Goal: Task Accomplishment & Management: Manage account settings

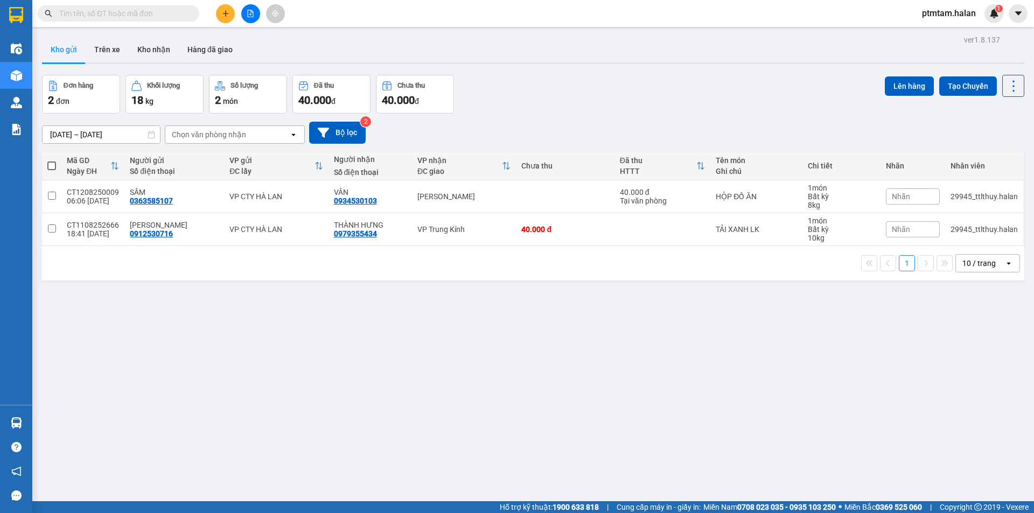
click at [943, 16] on span "ptmtam.halan" at bounding box center [948, 12] width 71 height 13
click at [937, 31] on span "Đăng xuất" at bounding box center [954, 33] width 48 height 12
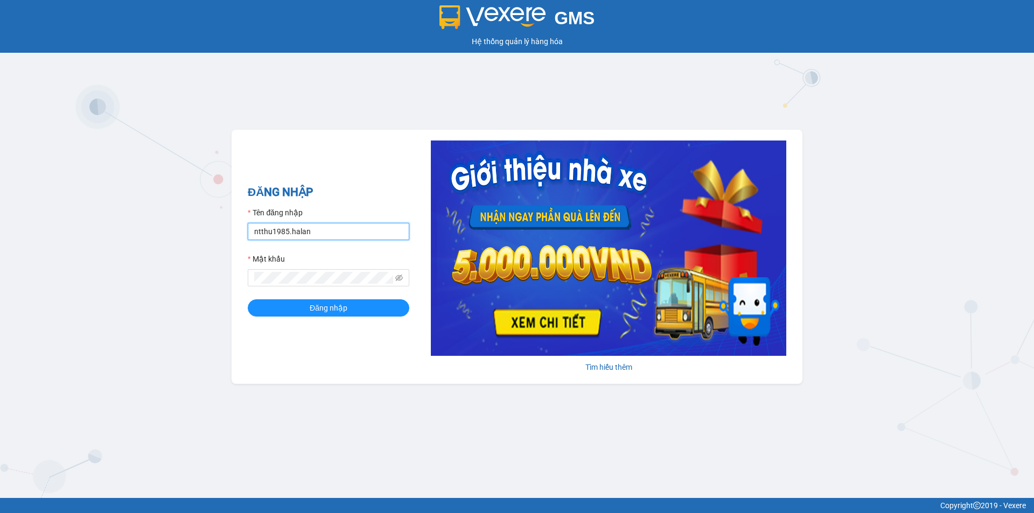
click at [326, 237] on input "ntthu1985.halan" at bounding box center [329, 231] width 162 height 17
type input "dnanh.halan"
click at [328, 312] on span "Đăng nhập" at bounding box center [329, 308] width 38 height 12
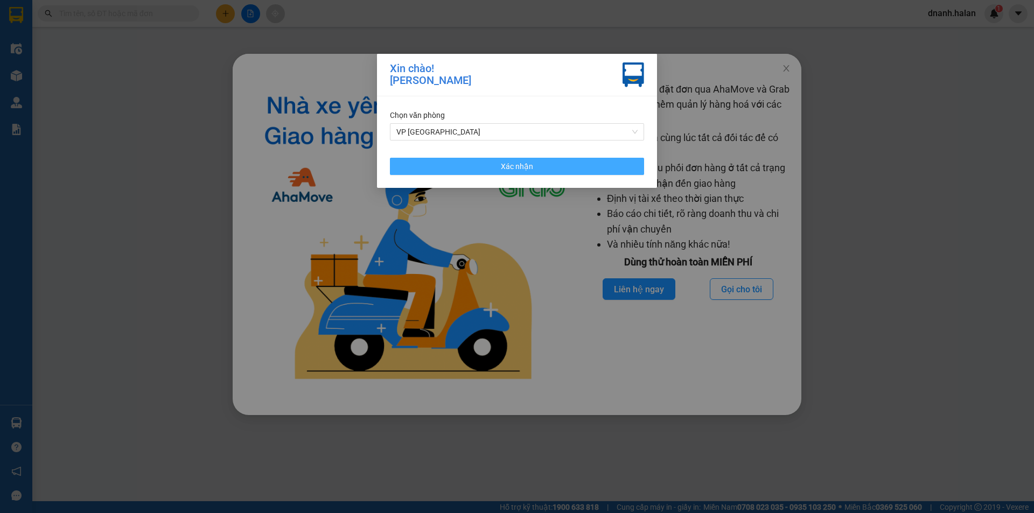
click at [519, 171] on span "Xác nhận" at bounding box center [517, 166] width 32 height 12
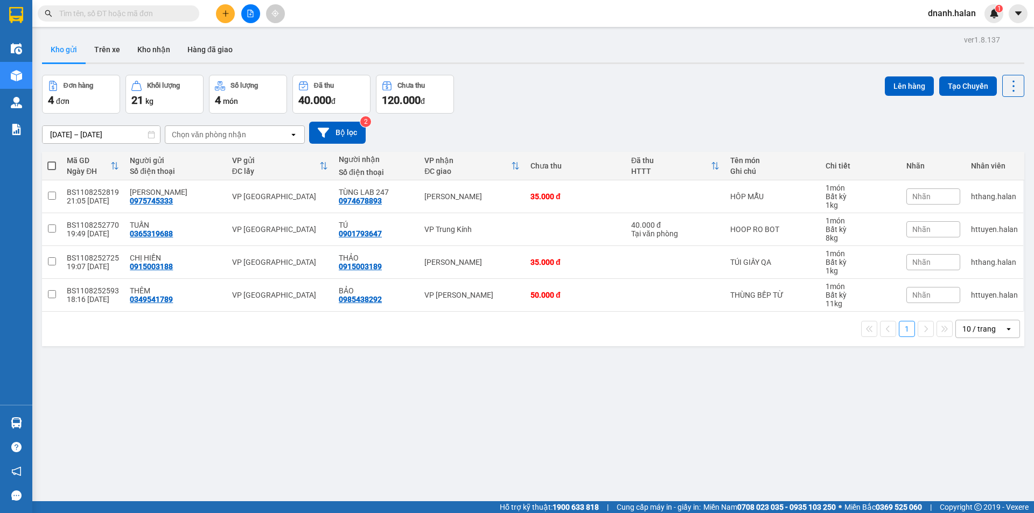
click at [113, 13] on input "text" at bounding box center [122, 14] width 127 height 12
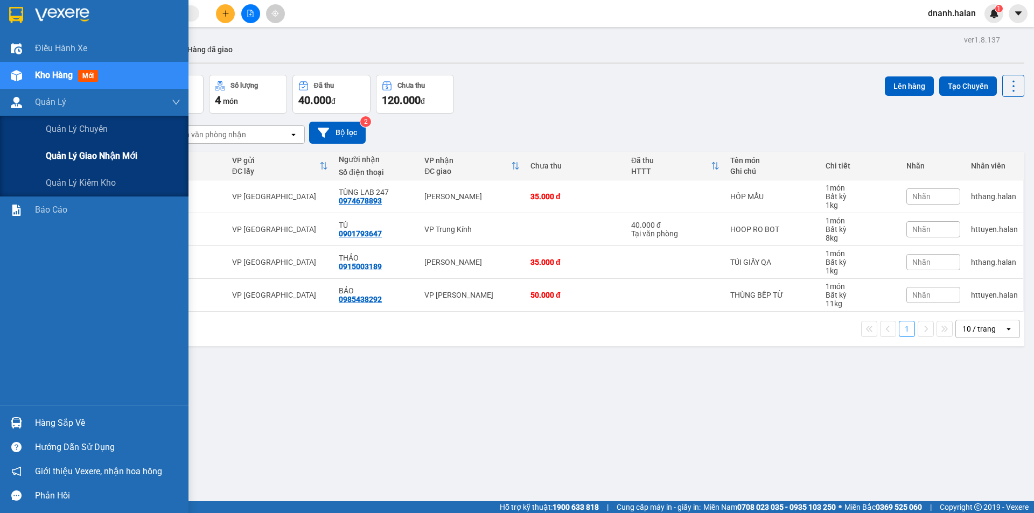
click at [83, 157] on span "Quản lý giao nhận mới" at bounding box center [92, 155] width 92 height 13
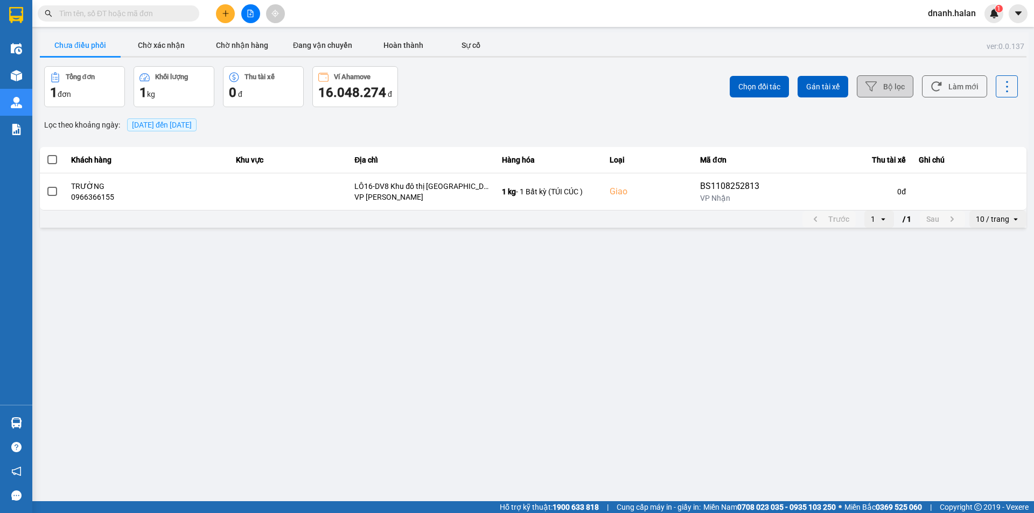
click at [886, 85] on button "Bộ lọc" at bounding box center [885, 86] width 57 height 22
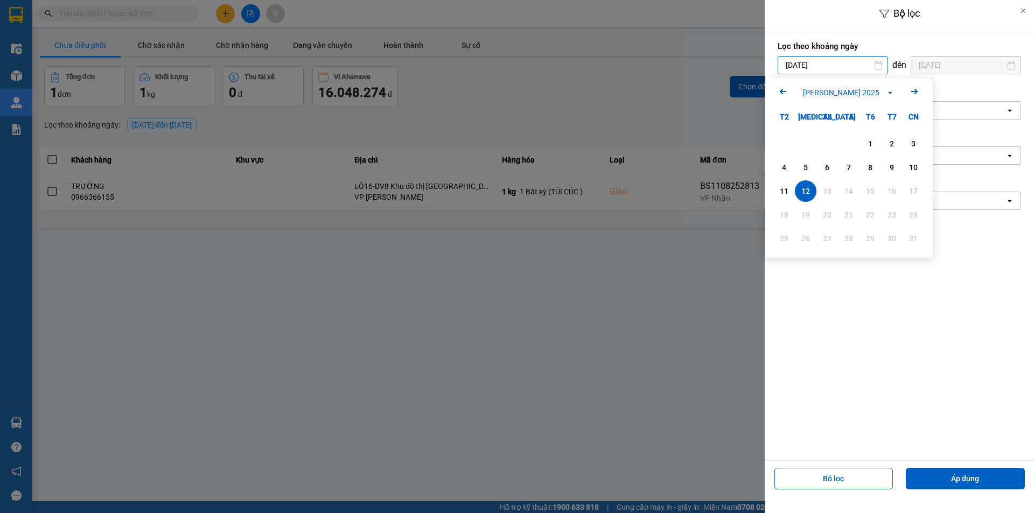
click at [836, 71] on input "12/08/2025" at bounding box center [832, 65] width 109 height 17
drag, startPoint x: 873, startPoint y: 164, endPoint x: 1018, endPoint y: 375, distance: 256.8
click at [873, 163] on div "8" at bounding box center [870, 167] width 15 height 13
type input "08/08/2025"
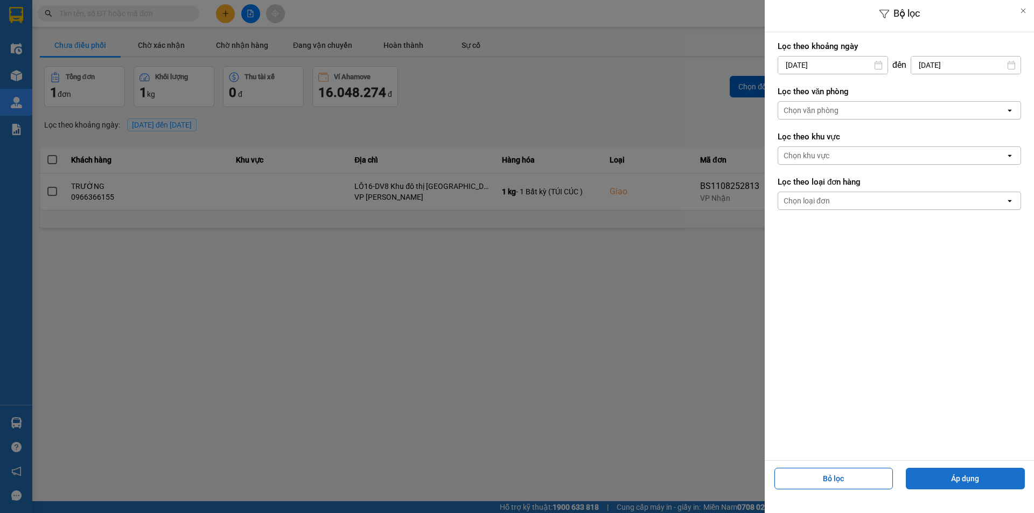
click at [964, 480] on button "Áp dụng" at bounding box center [965, 479] width 119 height 22
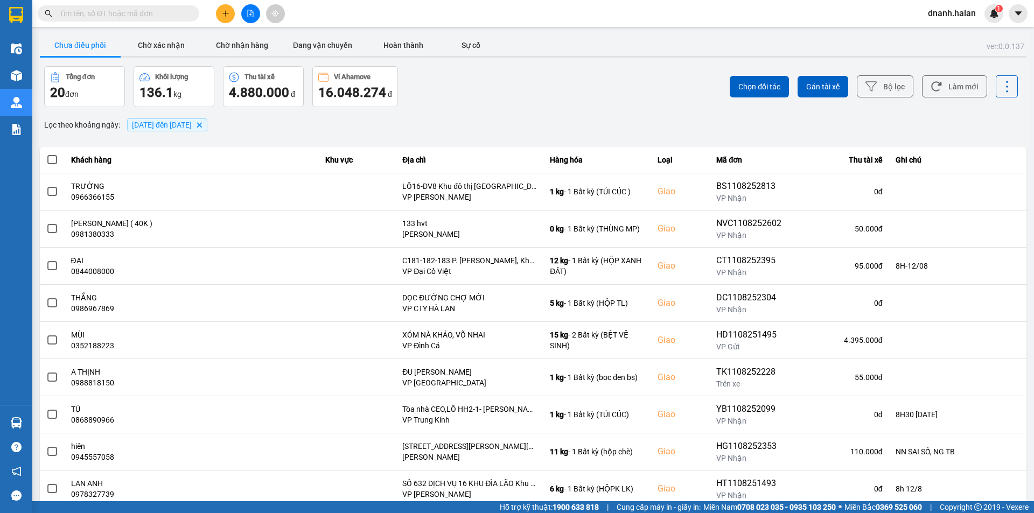
click at [98, 14] on input "text" at bounding box center [122, 14] width 127 height 12
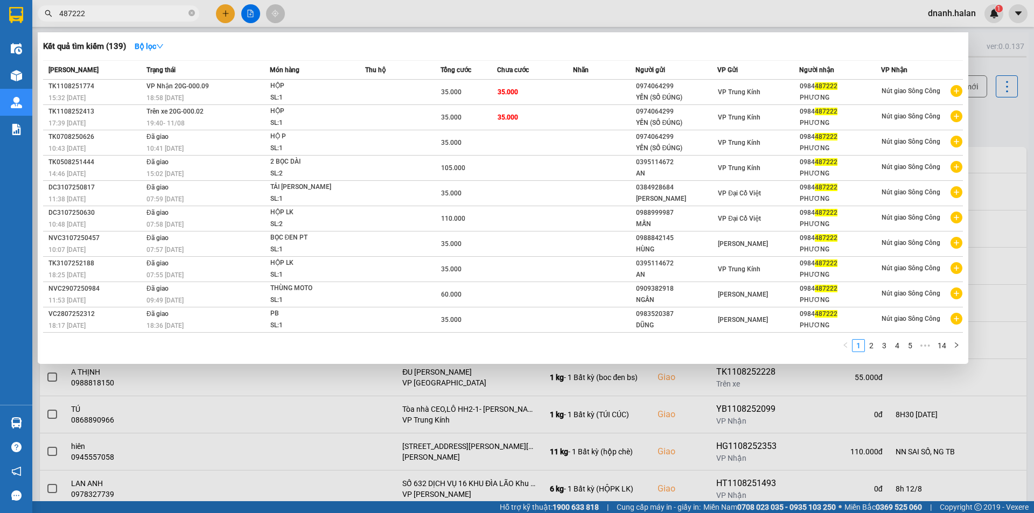
type input "487222"
click at [129, 15] on input "487222" at bounding box center [122, 14] width 127 height 12
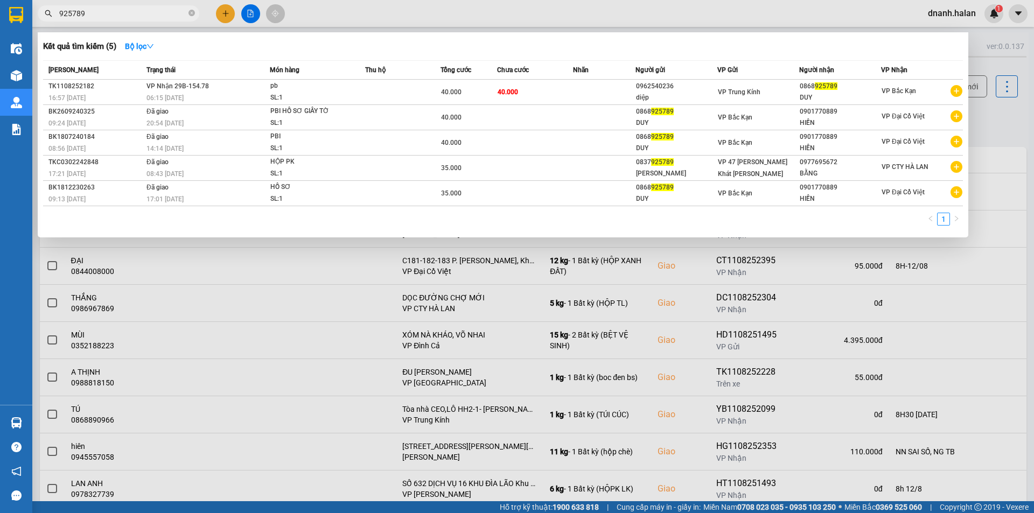
type input "925789"
click at [418, 11] on div at bounding box center [517, 256] width 1034 height 513
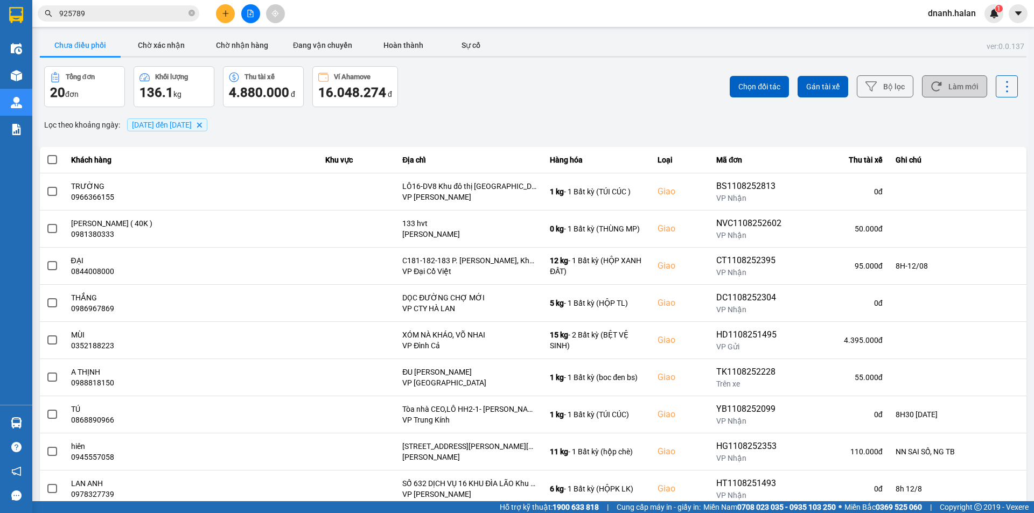
click at [938, 93] on button "Làm mới" at bounding box center [954, 86] width 65 height 22
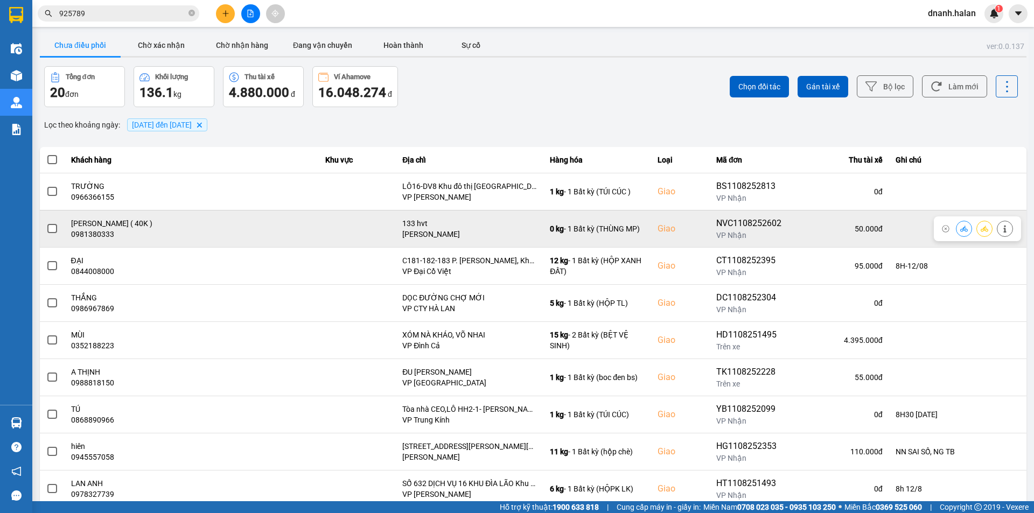
click at [53, 228] on span at bounding box center [52, 229] width 10 height 10
click at [46, 223] on input "checkbox" at bounding box center [46, 223] width 0 height 0
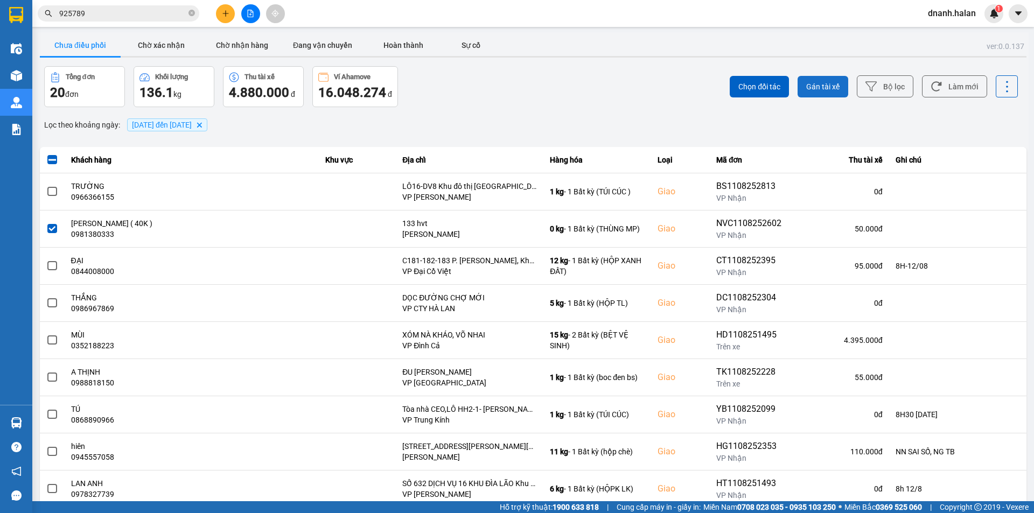
click at [815, 86] on span "Gán tài xế" at bounding box center [822, 86] width 33 height 11
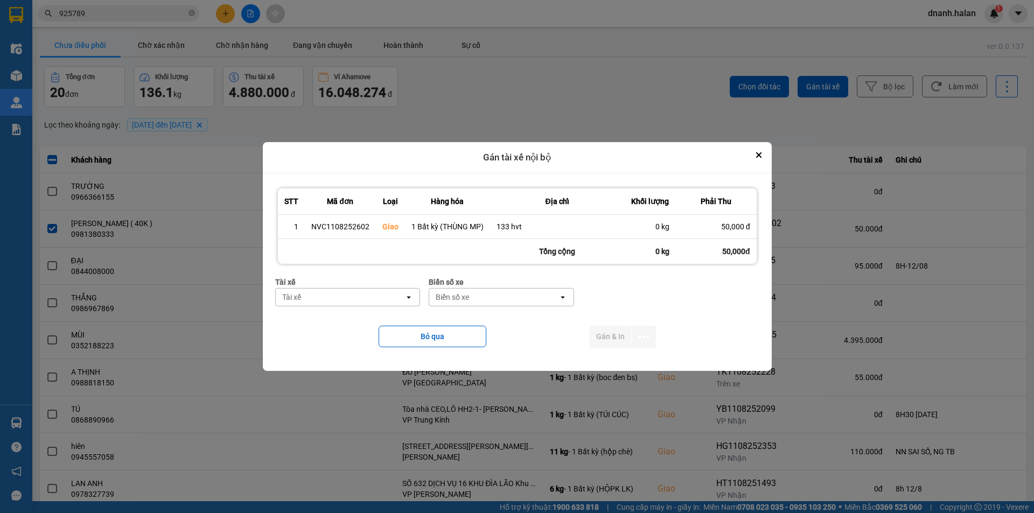
click at [367, 302] on div "Tài xế" at bounding box center [340, 297] width 129 height 17
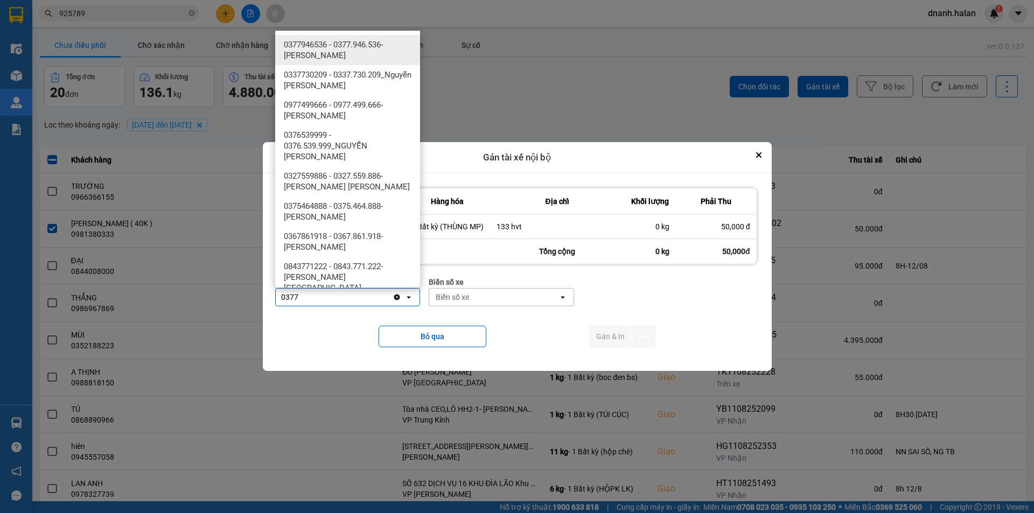
type input "0377"
click at [373, 54] on span "0377946536 - 0377.946.536- Đào Duy Hoàn" at bounding box center [350, 50] width 132 height 22
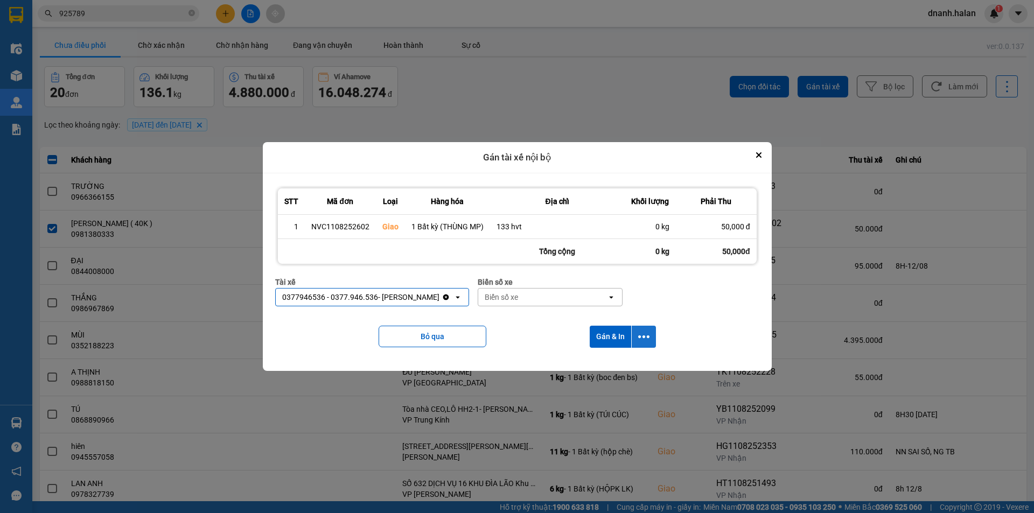
click at [649, 333] on button "dialog" at bounding box center [644, 337] width 24 height 22
click at [603, 365] on span "Chỉ gán tài" at bounding box center [601, 365] width 36 height 11
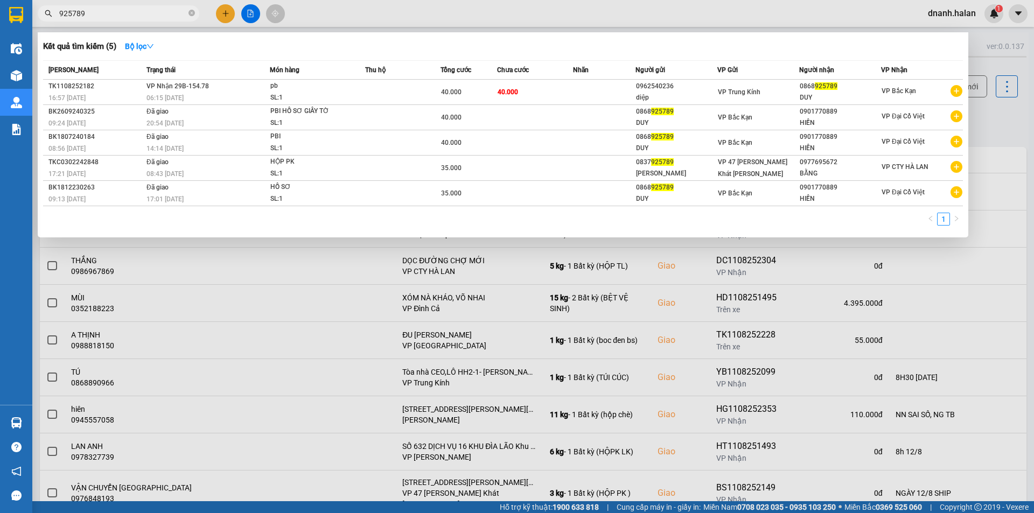
click at [138, 13] on input "925789" at bounding box center [122, 14] width 127 height 12
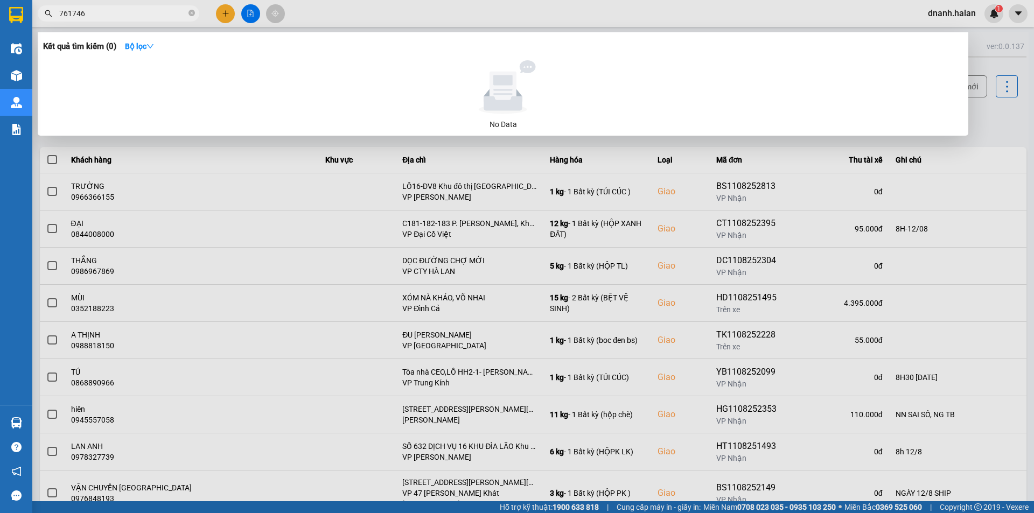
click at [334, 12] on div at bounding box center [517, 256] width 1034 height 513
click at [111, 17] on input "761746" at bounding box center [122, 14] width 127 height 12
type input "463459"
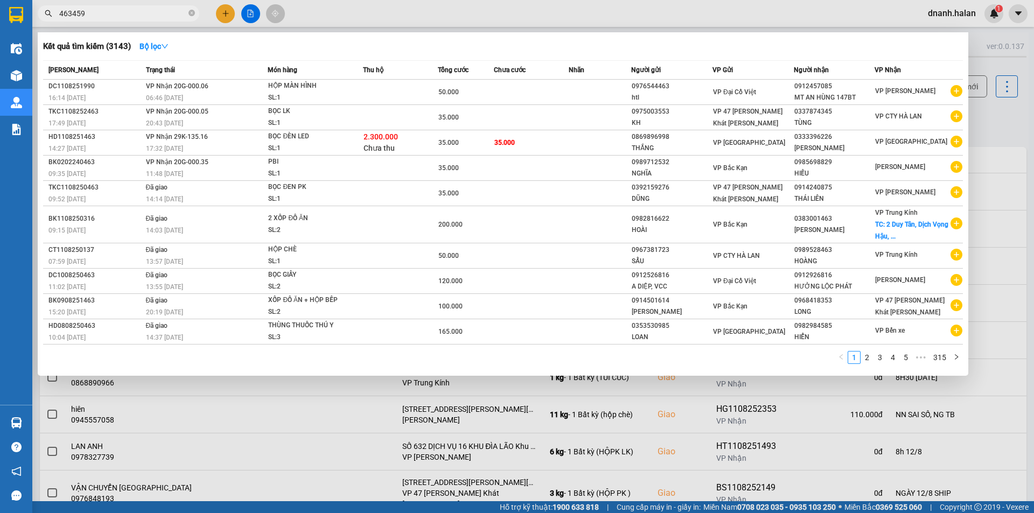
click at [524, 8] on div at bounding box center [517, 256] width 1034 height 513
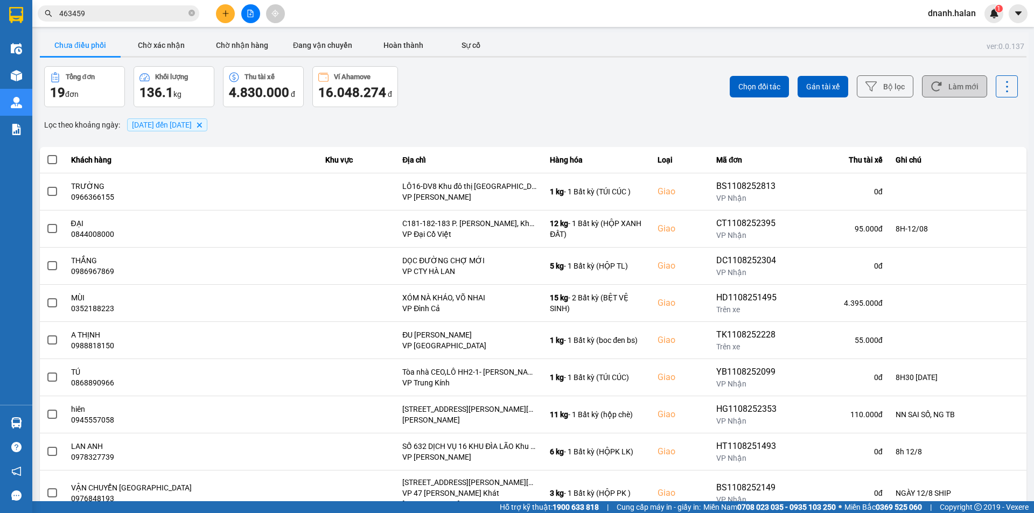
click at [955, 78] on button "Làm mới" at bounding box center [954, 86] width 65 height 22
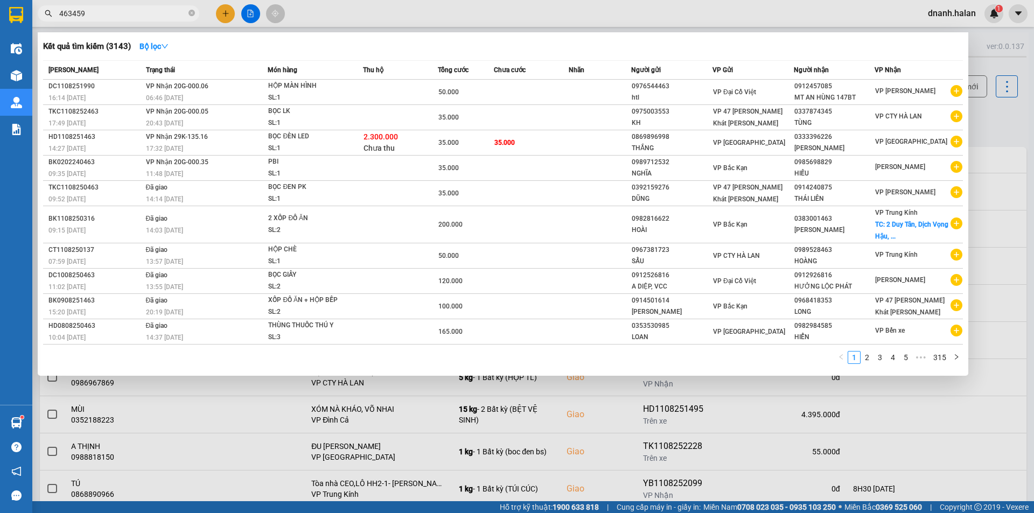
click at [136, 18] on input "463459" at bounding box center [122, 14] width 127 height 12
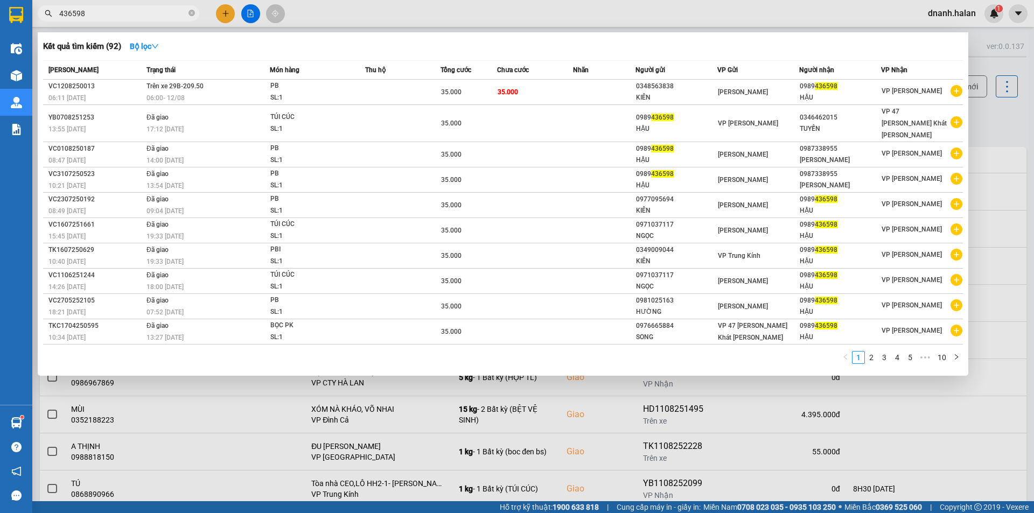
type input "436598"
click at [159, 16] on input "436598" at bounding box center [122, 14] width 127 height 12
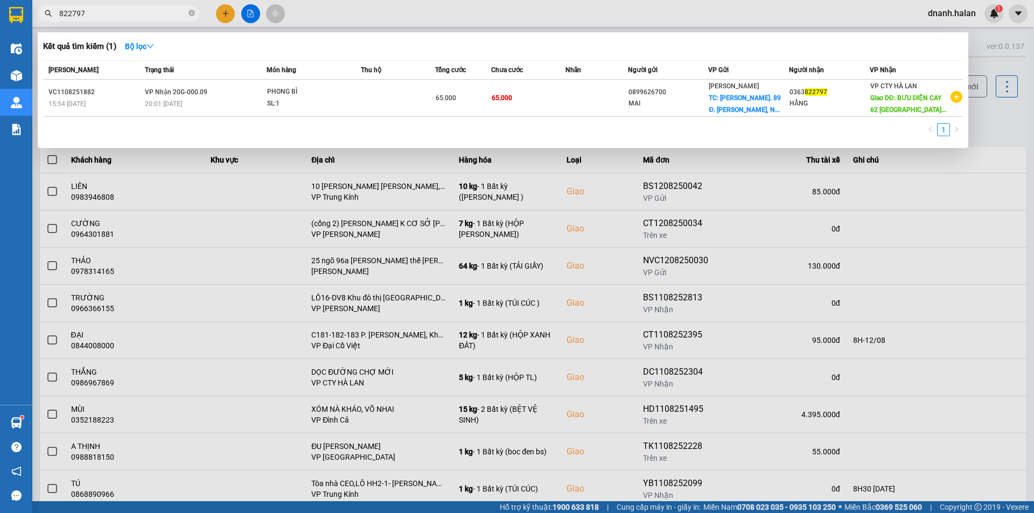
type input "822797"
click at [129, 14] on input "822797" at bounding box center [122, 14] width 127 height 12
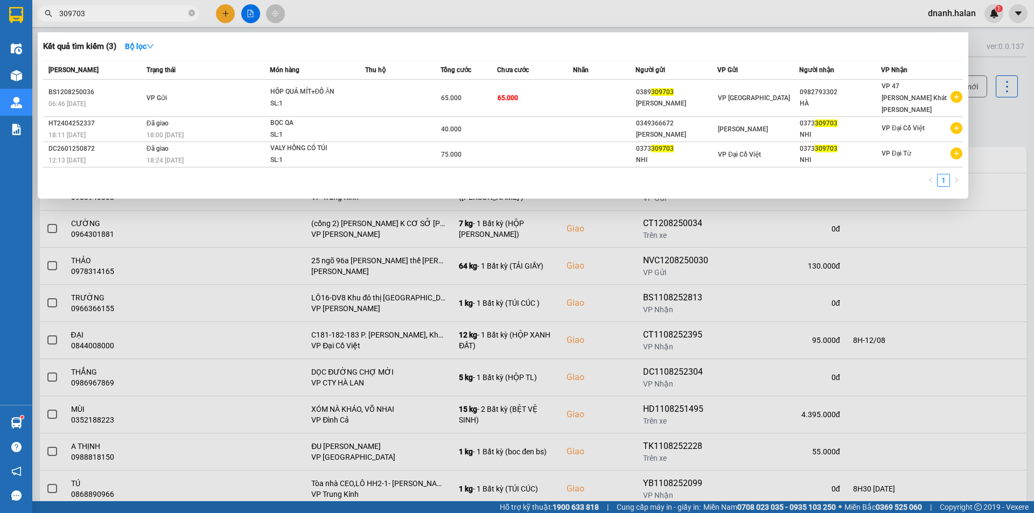
type input "309703"
click at [106, 13] on input "309703" at bounding box center [122, 14] width 127 height 12
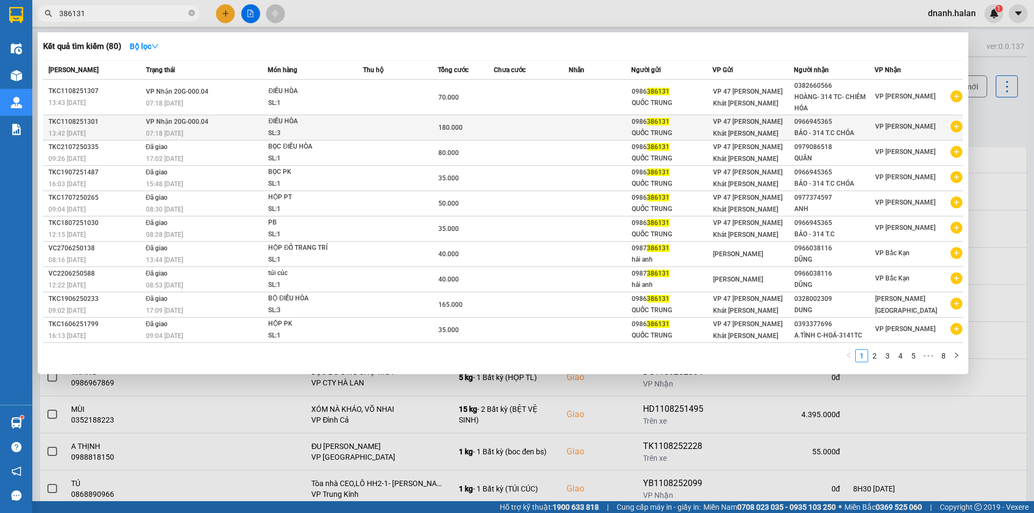
type input "386131"
click at [832, 126] on div "0966945365" at bounding box center [834, 121] width 80 height 11
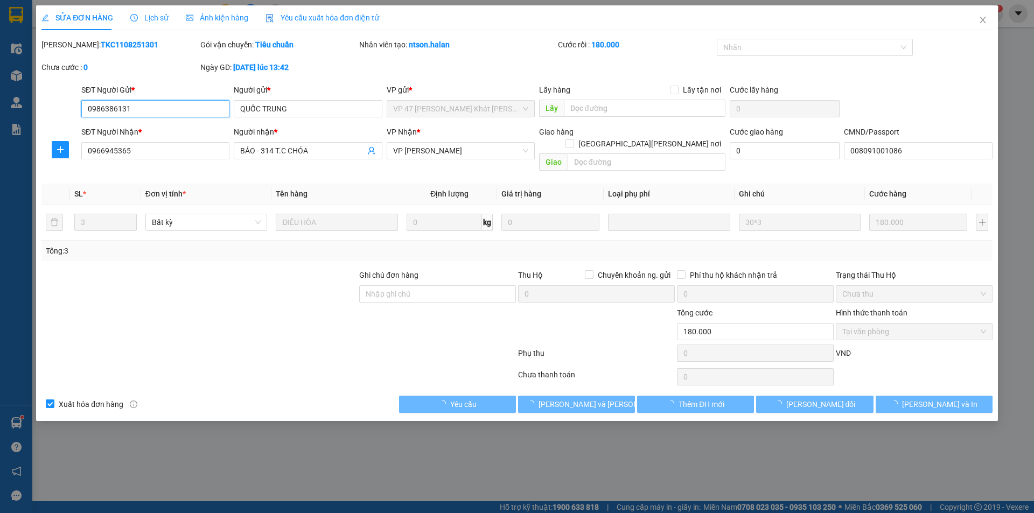
type input "0986386131"
type input "QUỐC TRUNG"
type input "0966945365"
type input "BẢO - 314 T.C CHÓA"
type input "008091001086"
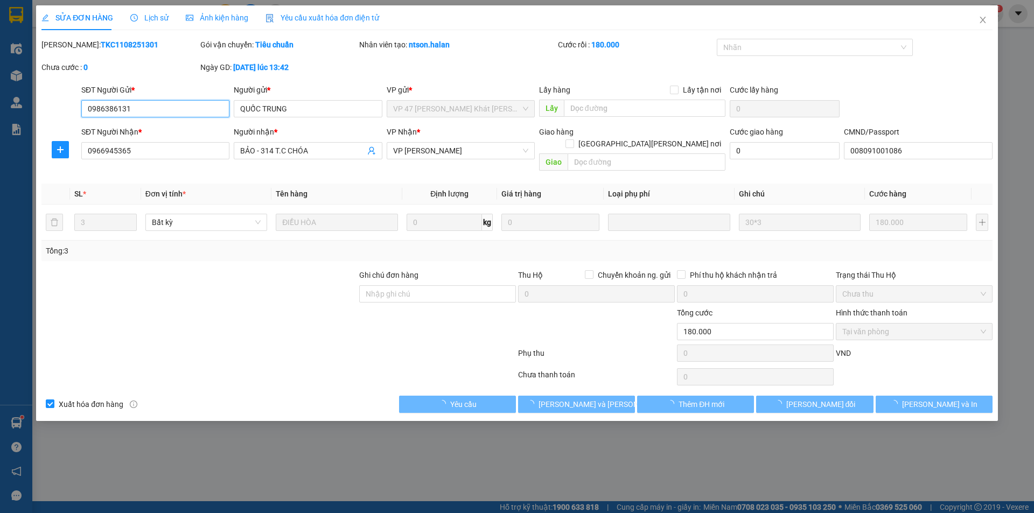
type input "180.000"
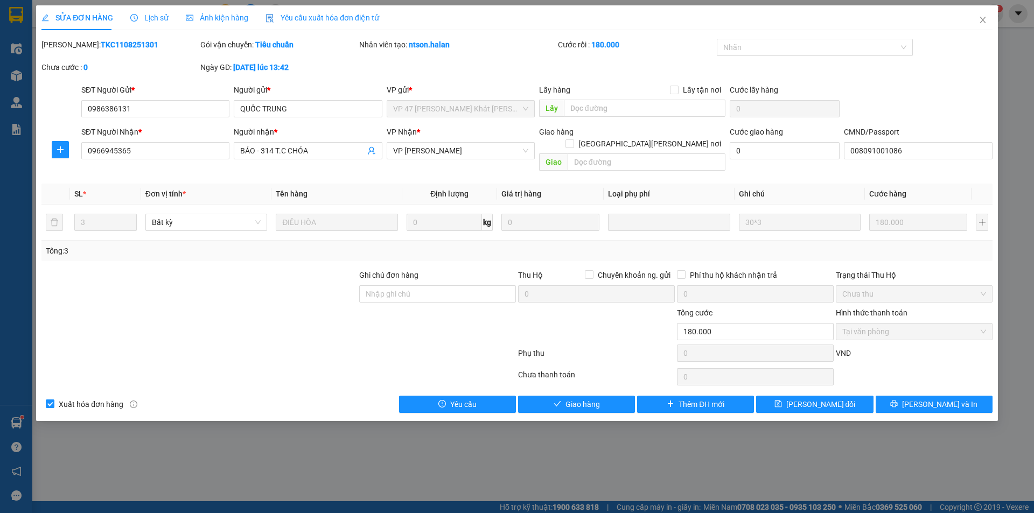
click at [104, 41] on b "TKC1108251301" at bounding box center [130, 44] width 58 height 9
copy b "TKC1108251301"
click at [988, 22] on span "Close" at bounding box center [983, 20] width 30 height 30
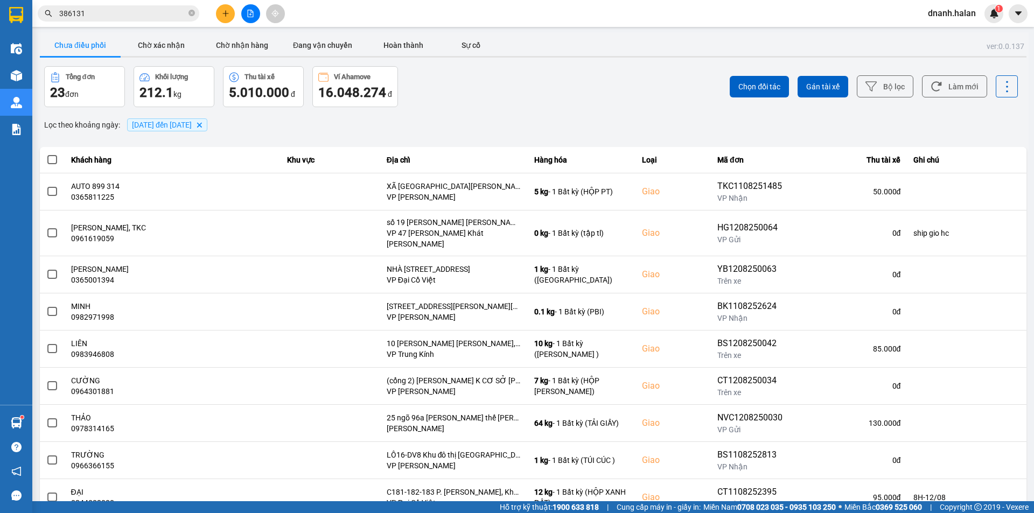
click at [125, 16] on input "386131" at bounding box center [122, 14] width 127 height 12
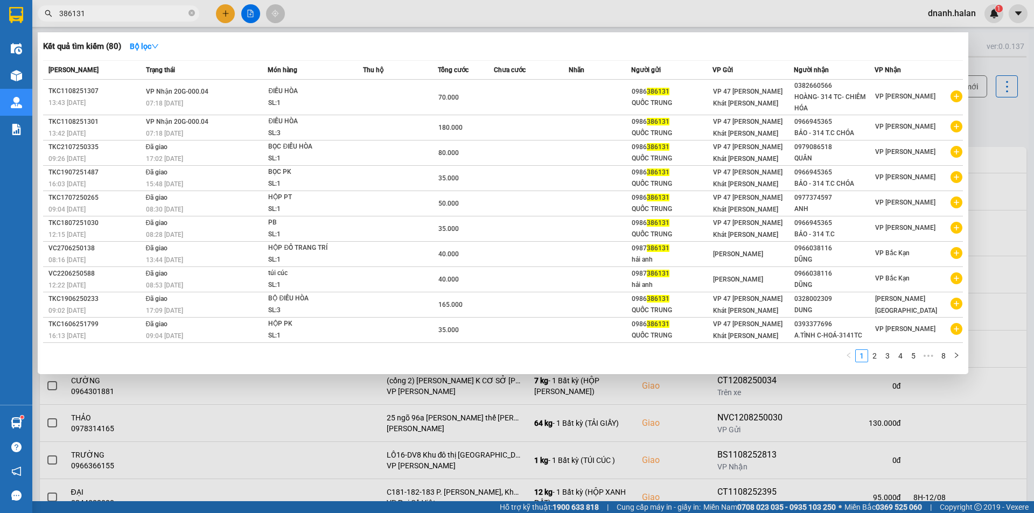
click at [519, 18] on div at bounding box center [517, 256] width 1034 height 513
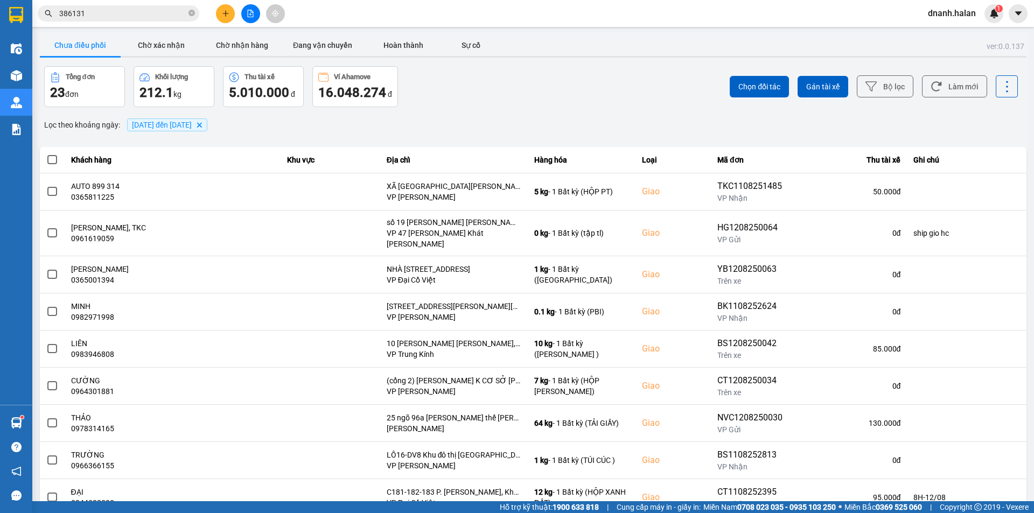
click at [465, 130] on div "Lọc theo khoảng ngày : 08/08/2025 đến 12/08/2025 Delete" at bounding box center [533, 125] width 986 height 18
click at [159, 45] on button "Chờ xác nhận" at bounding box center [161, 45] width 81 height 22
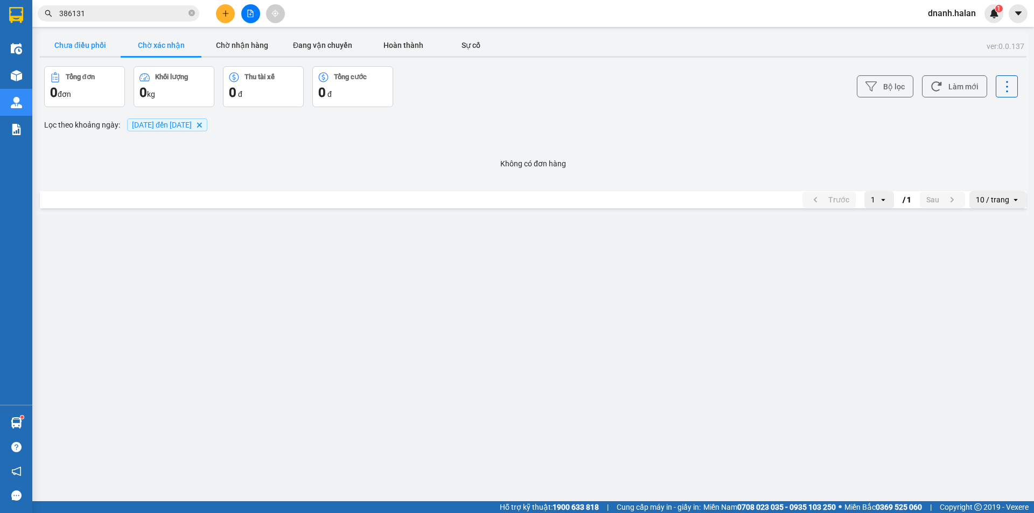
click at [91, 43] on button "Chưa điều phối" at bounding box center [80, 45] width 81 height 22
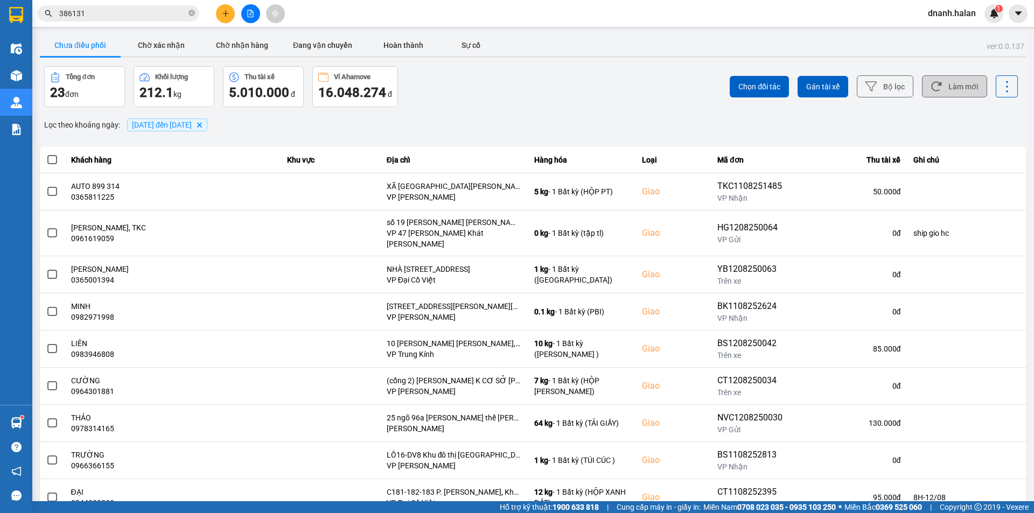
click at [942, 80] on button "Làm mới" at bounding box center [954, 86] width 65 height 22
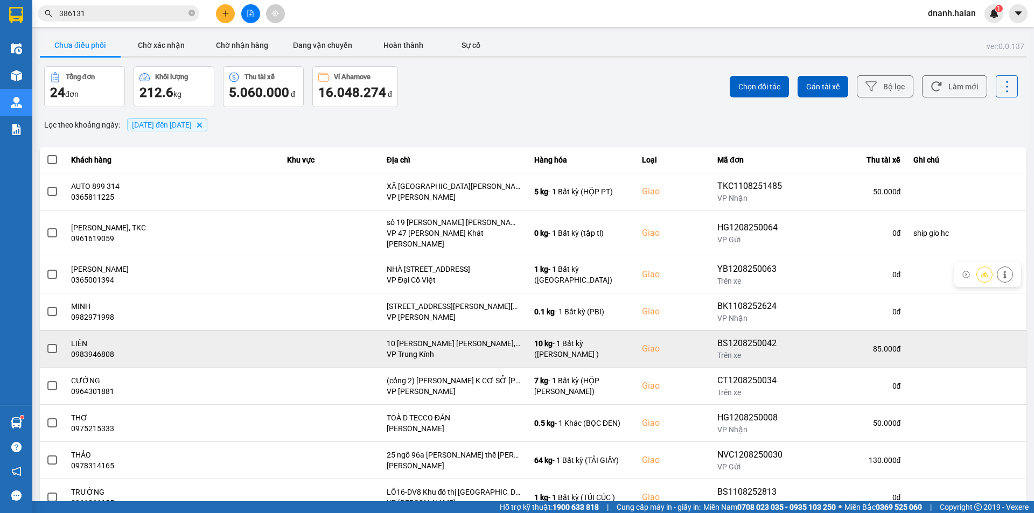
scroll to position [68, 0]
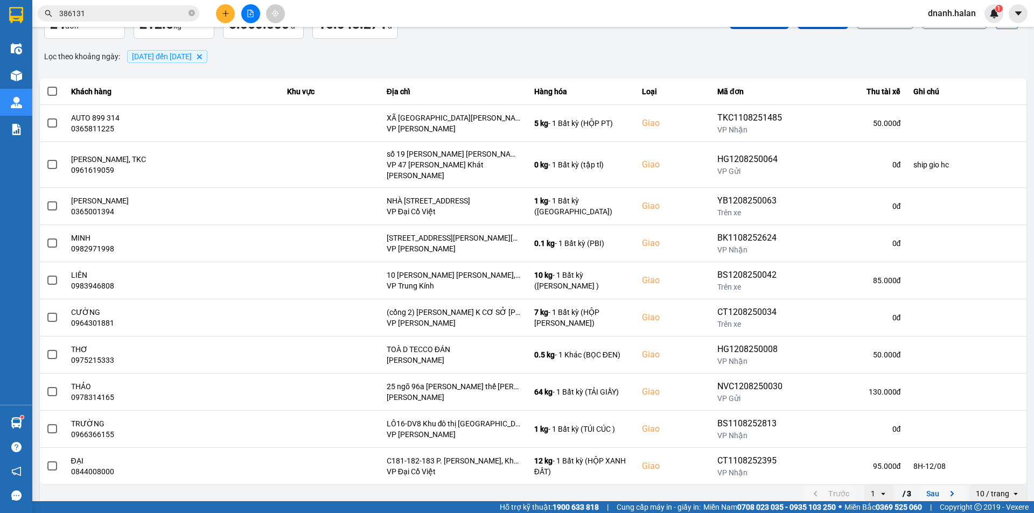
click at [930, 487] on button "Sau" at bounding box center [942, 494] width 45 height 16
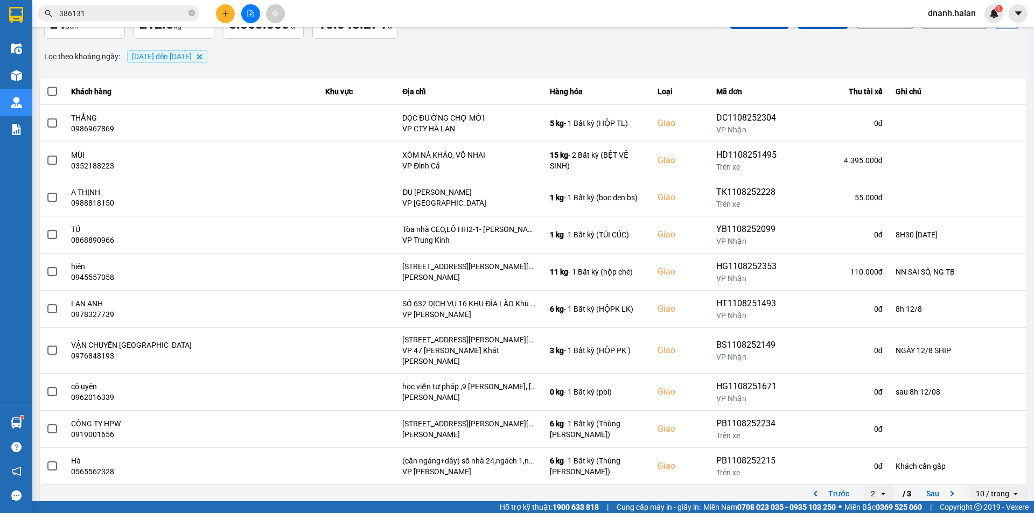
click at [935, 486] on button "Sau" at bounding box center [942, 494] width 45 height 16
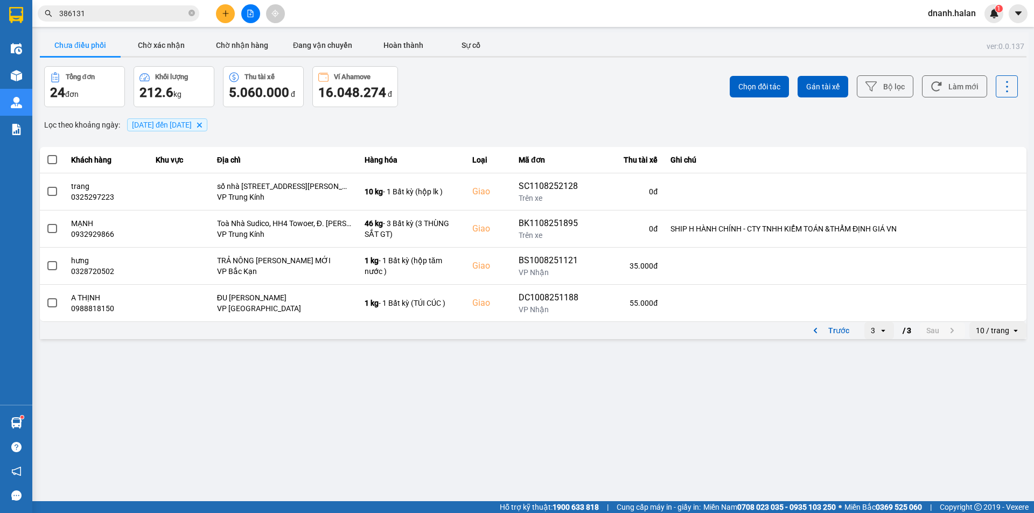
scroll to position [0, 0]
click at [886, 331] on icon "open" at bounding box center [883, 330] width 9 height 9
click at [875, 353] on div "1" at bounding box center [879, 352] width 12 height 11
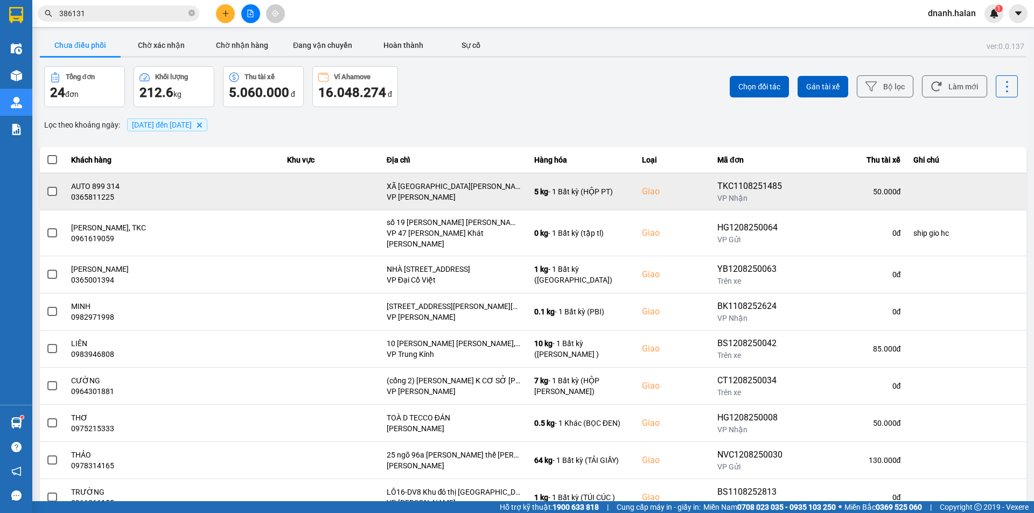
scroll to position [54, 0]
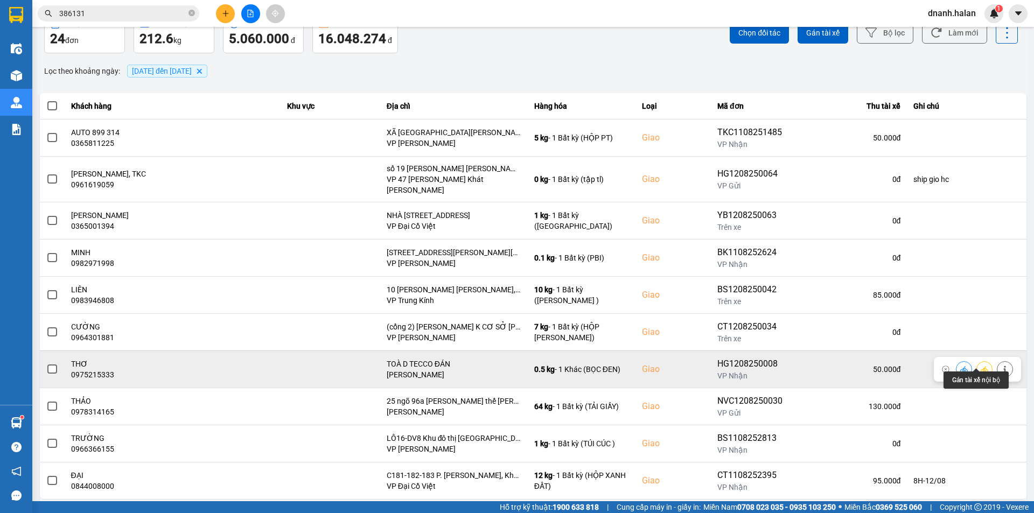
click at [982, 365] on button at bounding box center [984, 369] width 15 height 19
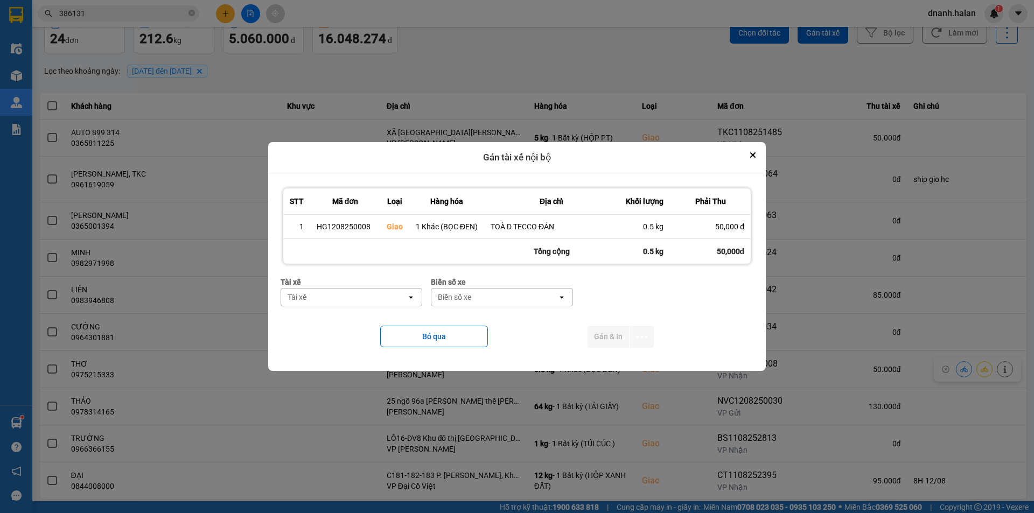
click at [324, 293] on div "Tài xế" at bounding box center [343, 297] width 125 height 17
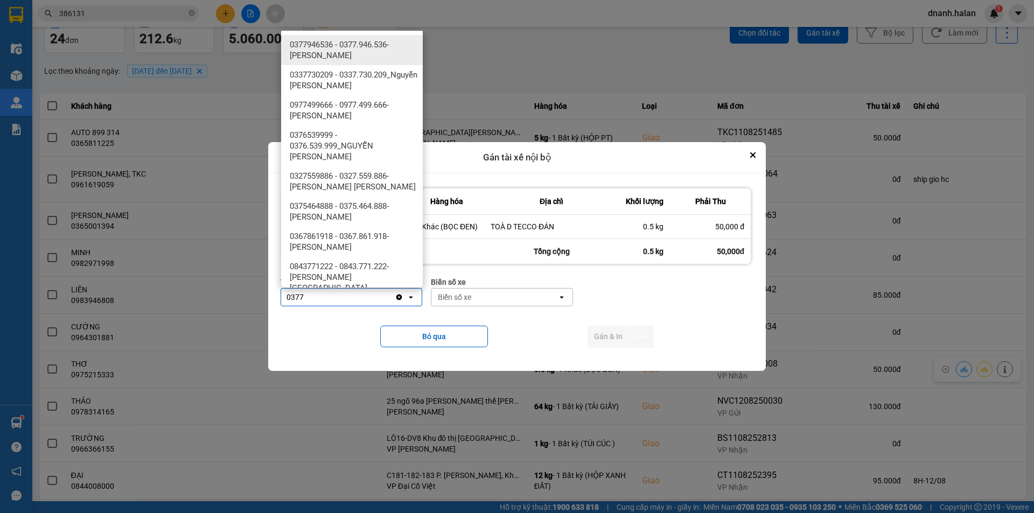
type input "0377"
click at [338, 47] on span "0377946536 - 0377.946.536- Đào Duy Hoàn" at bounding box center [354, 50] width 129 height 22
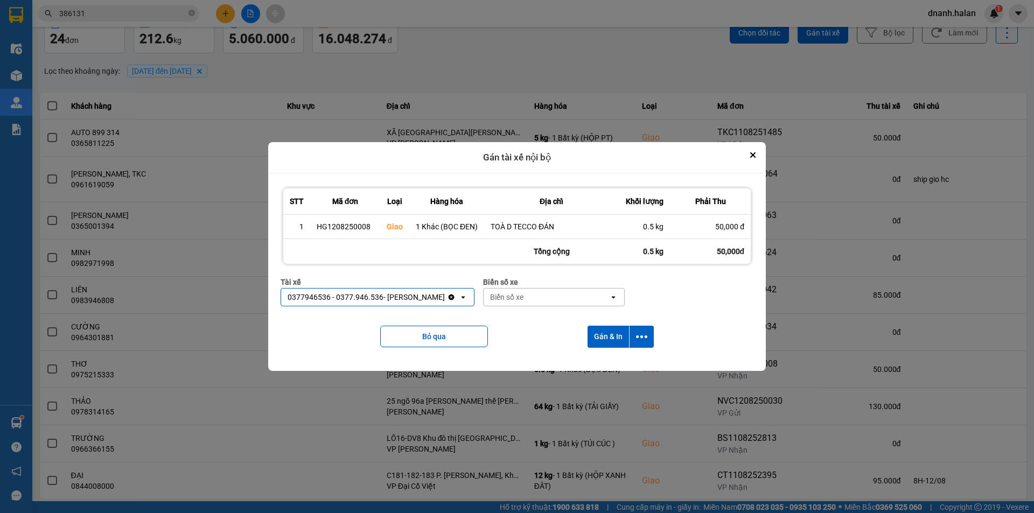
drag, startPoint x: 633, startPoint y: 341, endPoint x: 661, endPoint y: 364, distance: 36.4
click at [634, 342] on button "dialog" at bounding box center [641, 337] width 24 height 22
click at [597, 370] on span "Chỉ gán tài" at bounding box center [599, 365] width 36 height 11
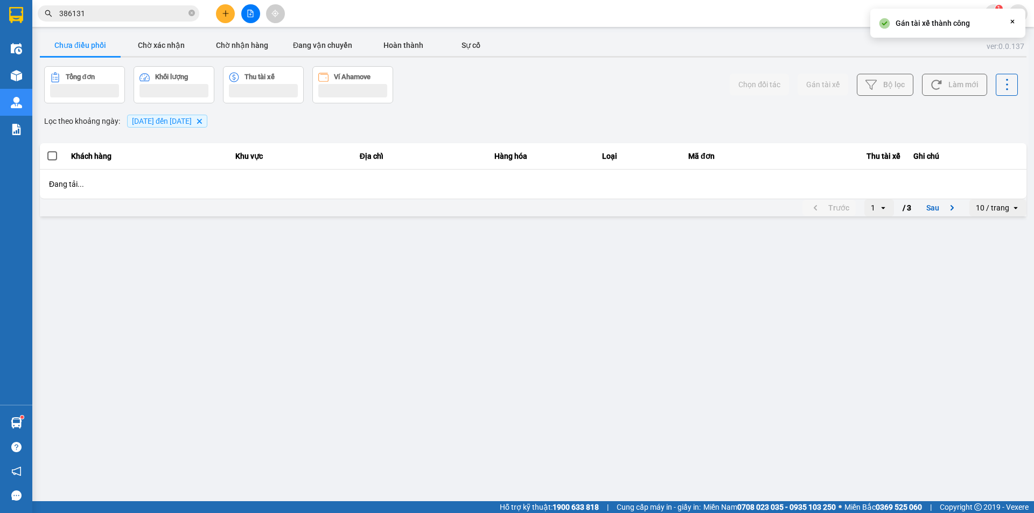
scroll to position [0, 0]
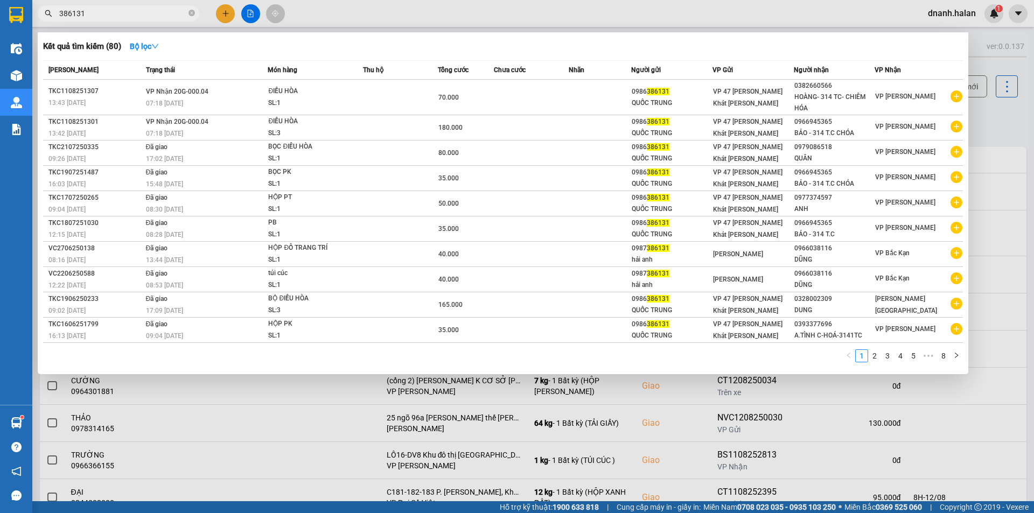
click at [135, 13] on input "386131" at bounding box center [122, 14] width 127 height 12
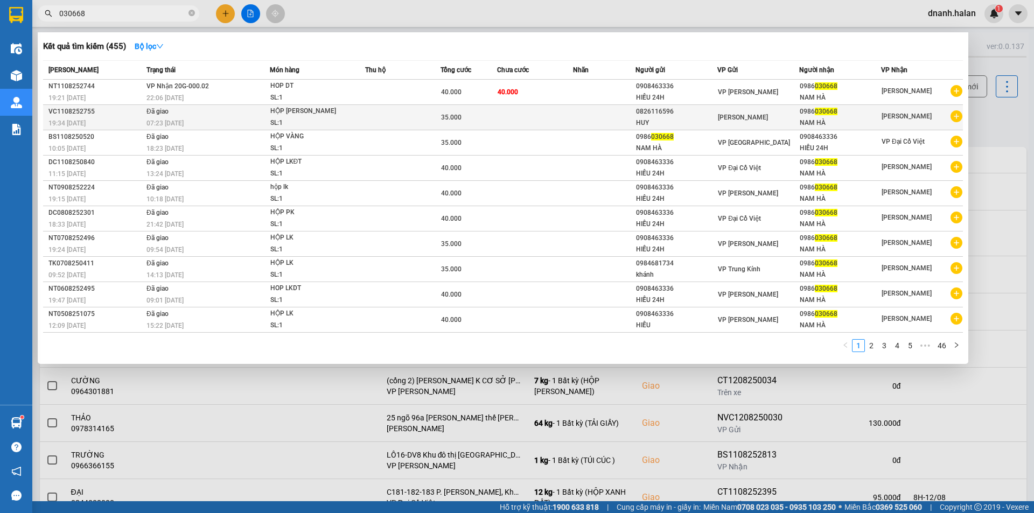
type input "030668"
click at [677, 114] on div "0826116596" at bounding box center [676, 111] width 81 height 11
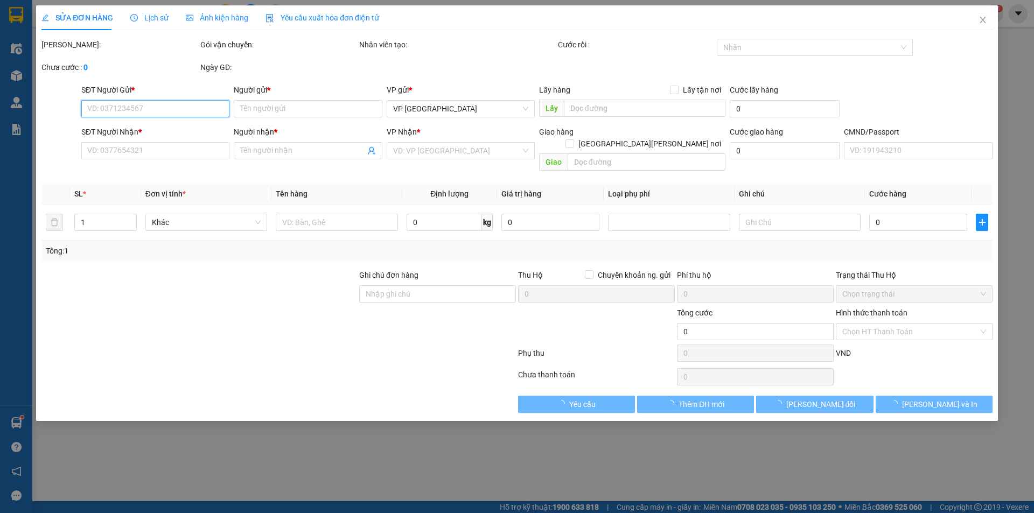
type input "0826116596"
type input "HUY"
type input "0986030668"
type input "NAM HÀ"
type input "35.000"
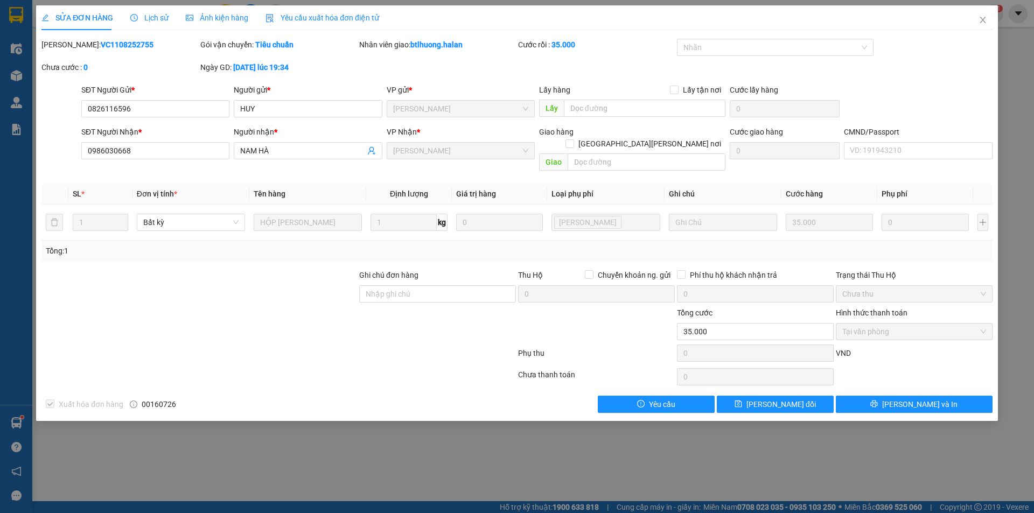
click at [161, 19] on span "Lịch sử" at bounding box center [149, 17] width 38 height 9
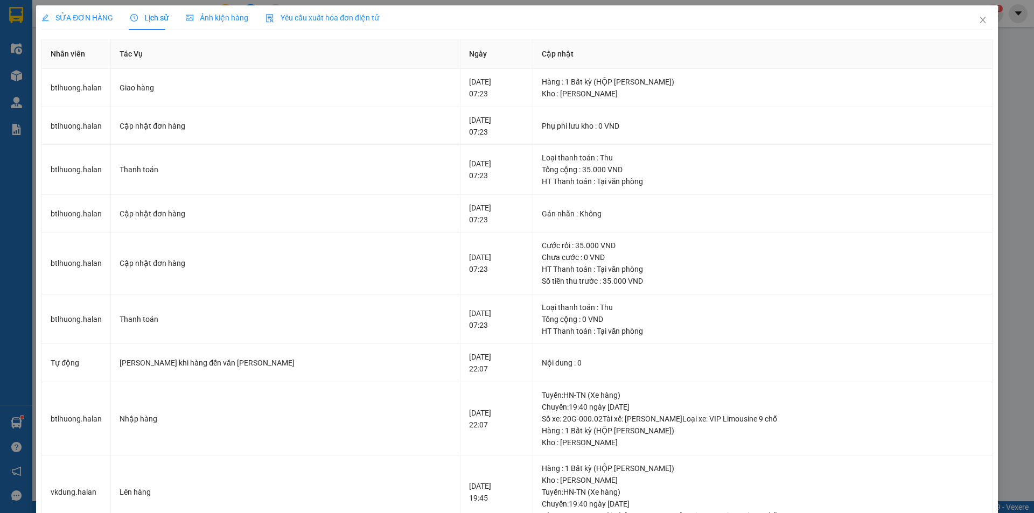
click at [83, 22] on span "SỬA ĐƠN HÀNG" at bounding box center [77, 17] width 72 height 9
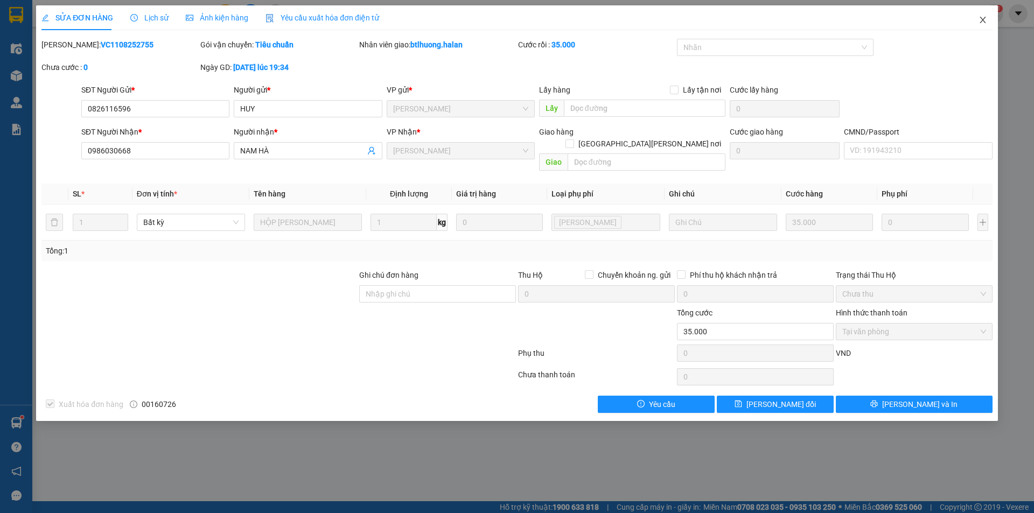
click at [986, 18] on icon "close" at bounding box center [982, 20] width 9 height 9
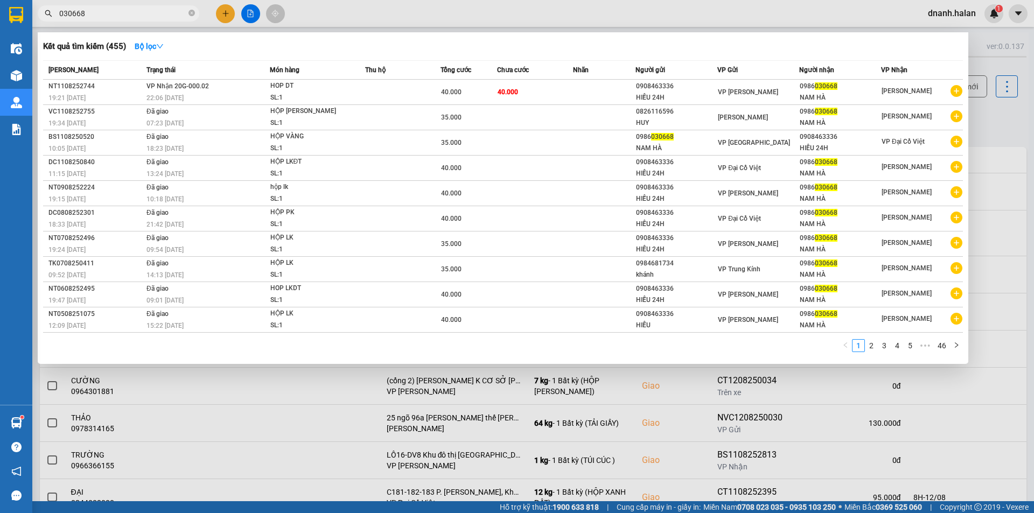
click at [139, 20] on span "030668" at bounding box center [119, 13] width 162 height 16
click at [140, 15] on input "030668" at bounding box center [122, 14] width 127 height 12
click at [123, 11] on input "030668" at bounding box center [122, 14] width 127 height 12
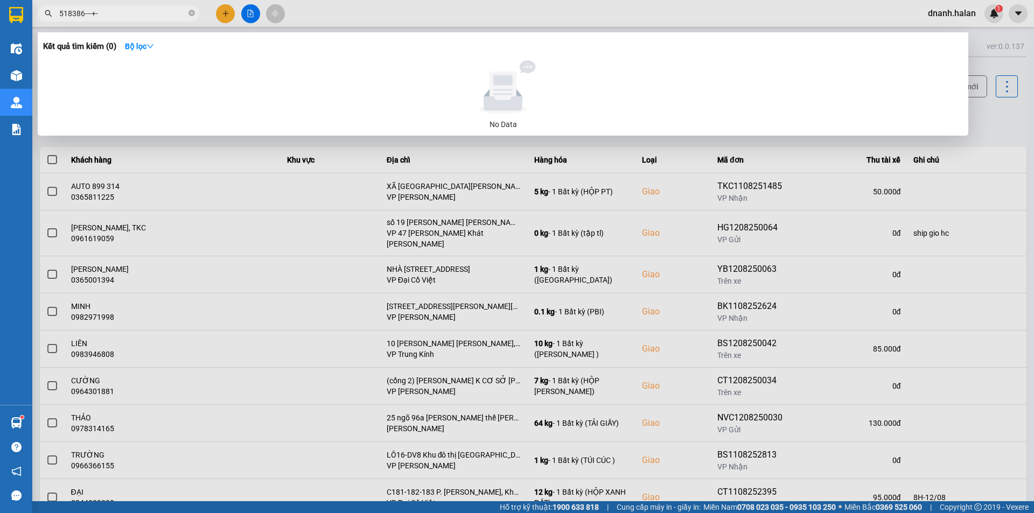
type input "518386---+-+"
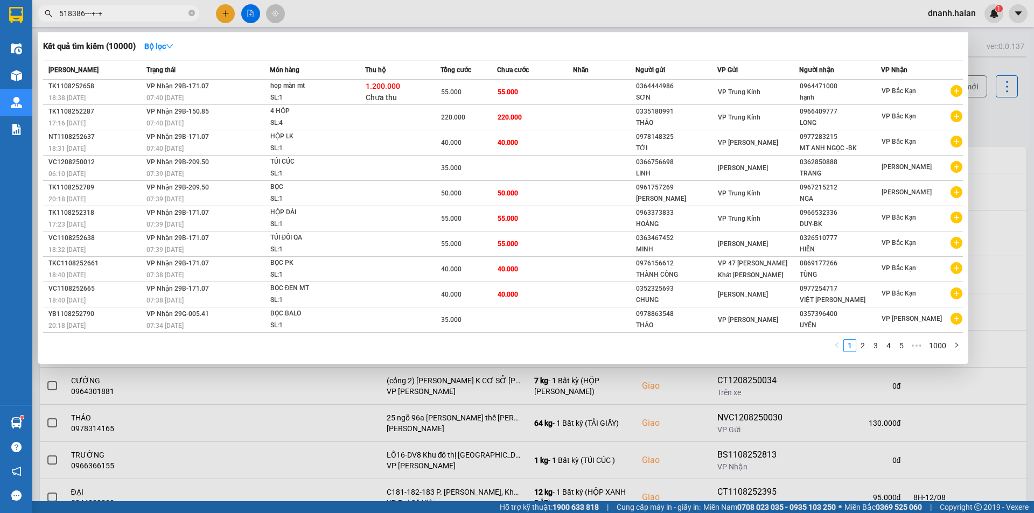
click at [144, 14] on input "518386---+-+" at bounding box center [122, 14] width 127 height 12
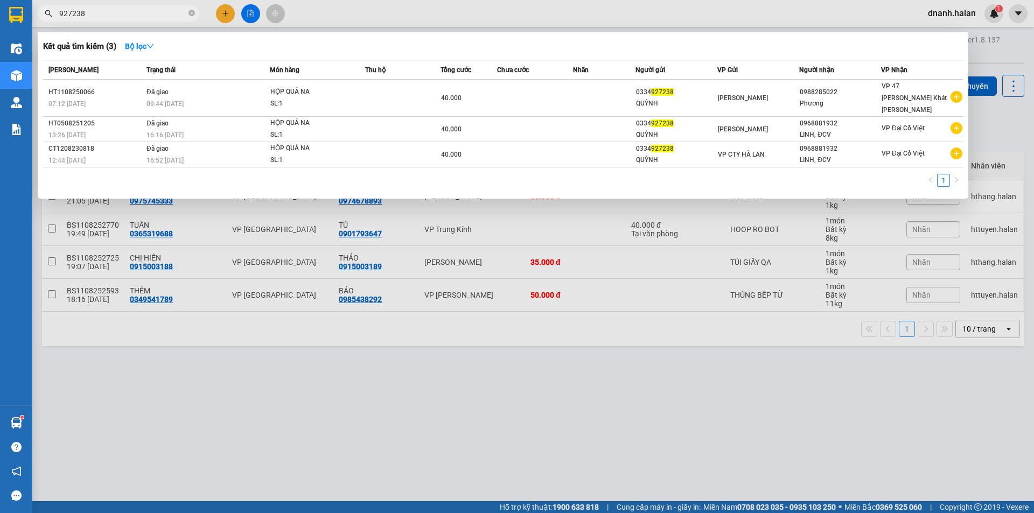
click at [98, 8] on input "927238" at bounding box center [122, 14] width 127 height 12
click at [422, 9] on div at bounding box center [517, 256] width 1034 height 513
click at [99, 15] on input "927238" at bounding box center [122, 14] width 127 height 12
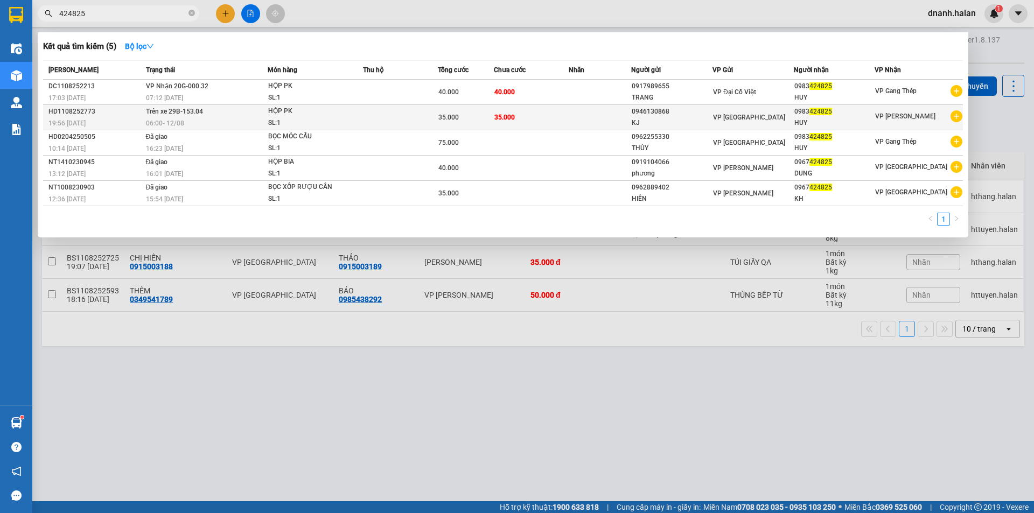
type input "424825"
click at [824, 116] on div "0983 424825" at bounding box center [834, 111] width 80 height 11
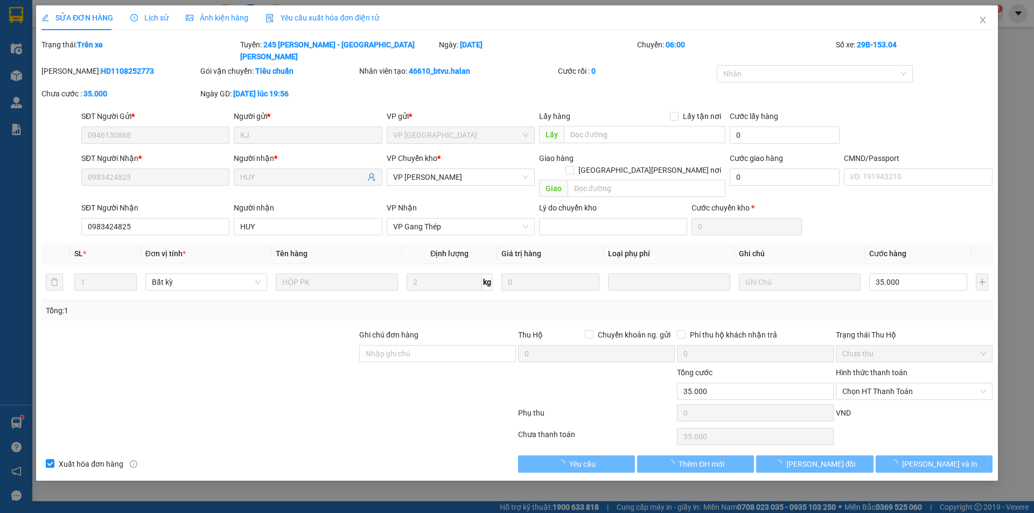
type input "0946130868"
type input "KJ"
type input "0983424825"
type input "HUY"
type input "35.000"
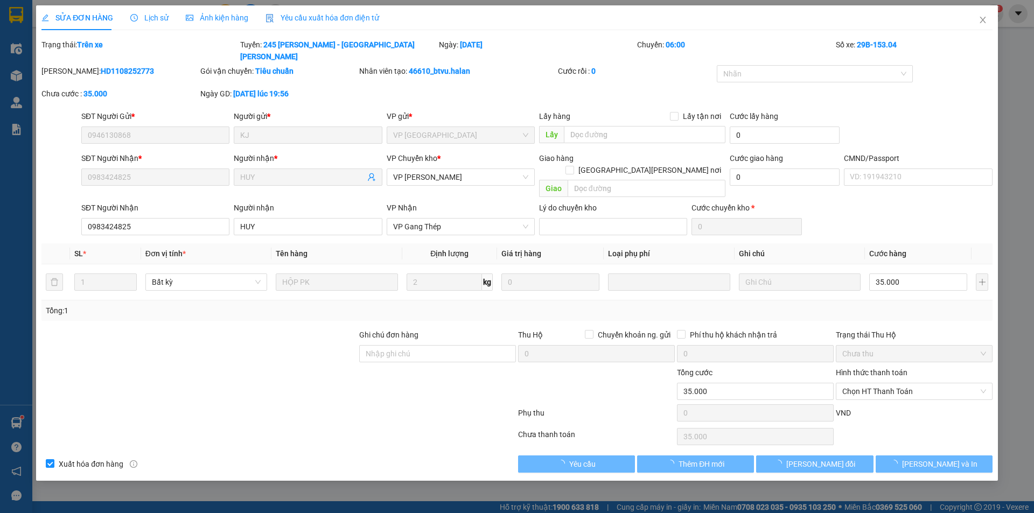
type input "35.000"
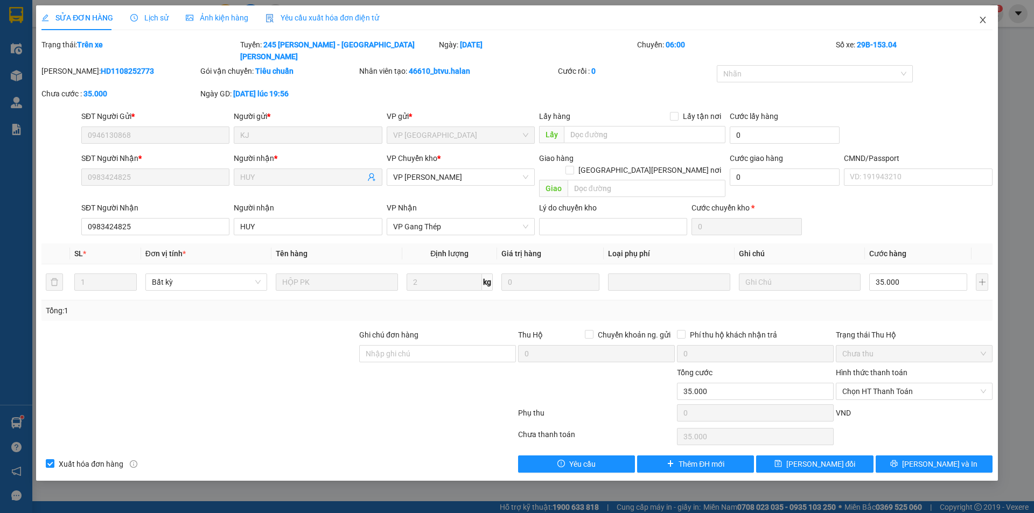
click at [985, 21] on icon "close" at bounding box center [982, 20] width 9 height 9
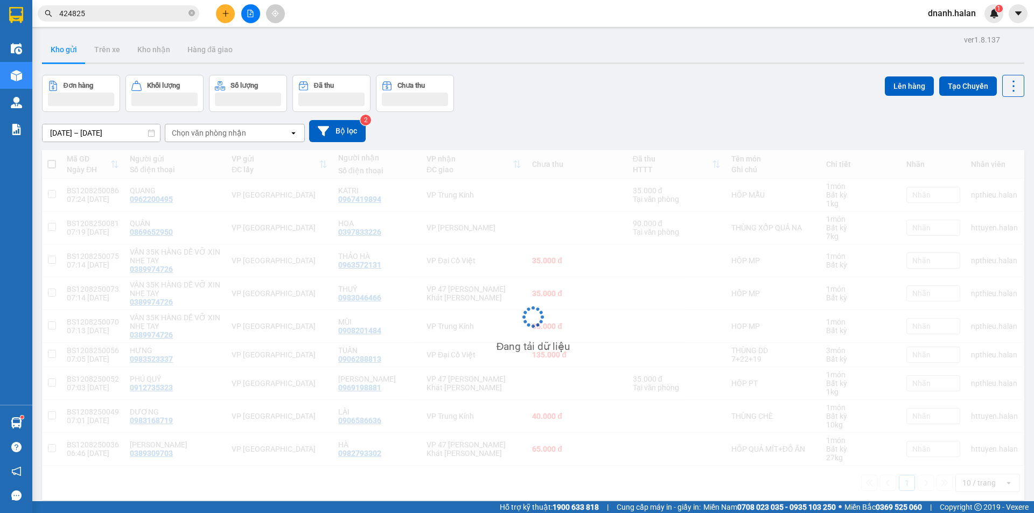
click at [119, 15] on input "424825" at bounding box center [122, 14] width 127 height 12
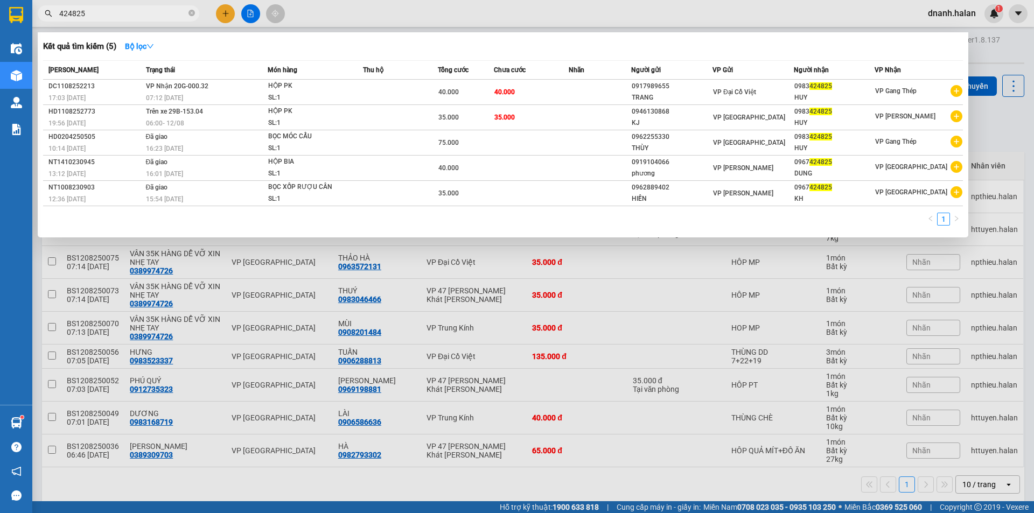
click at [99, 12] on input "424825" at bounding box center [122, 14] width 127 height 12
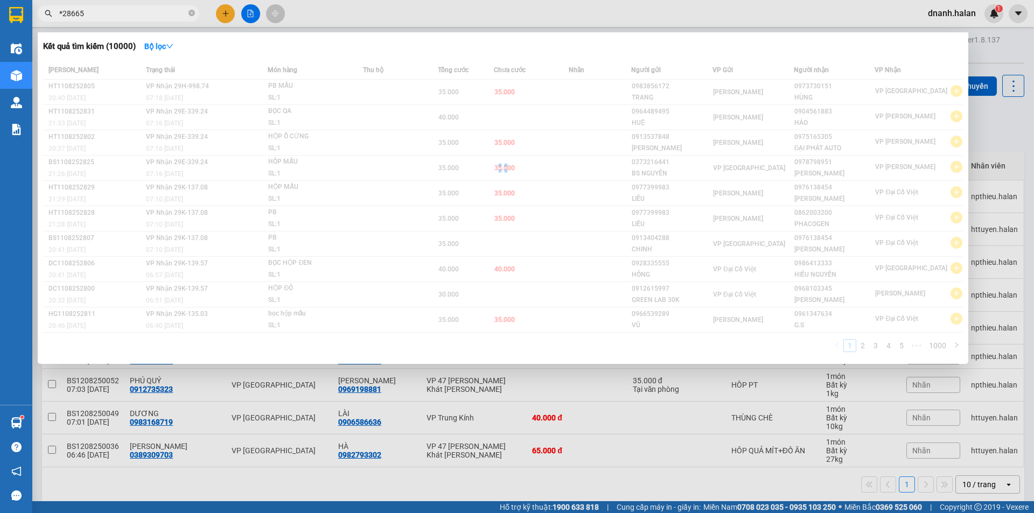
click at [99, 12] on input "*28665" at bounding box center [122, 14] width 127 height 12
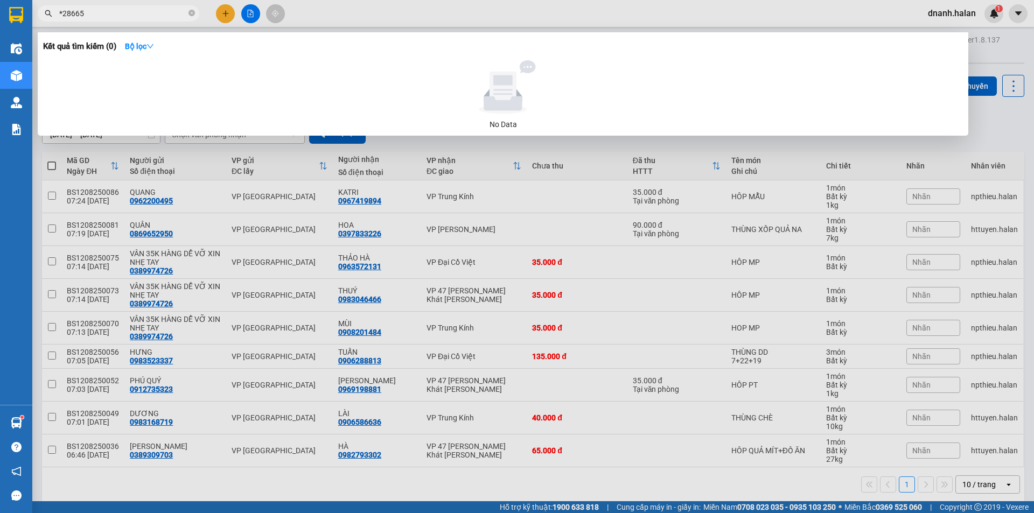
type input "*"
type input "928665"
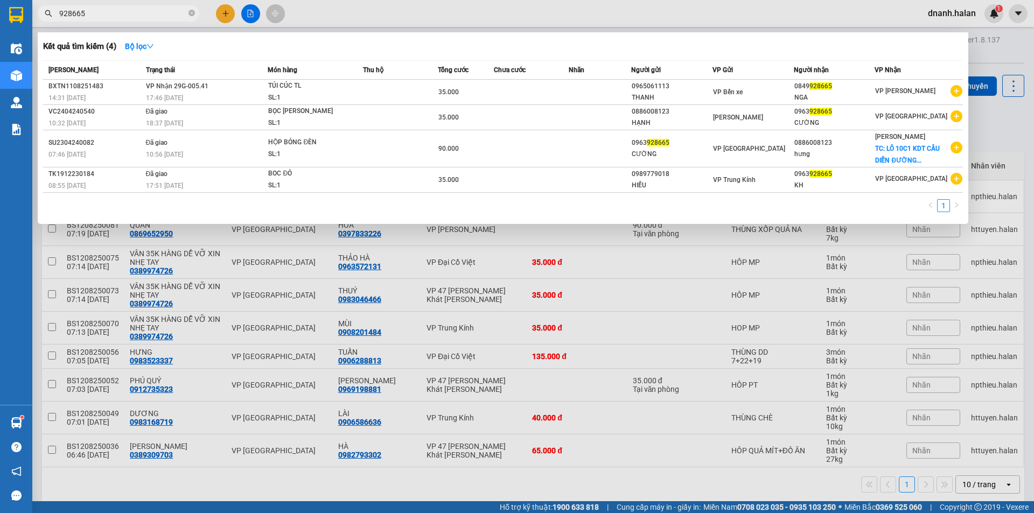
click at [142, 10] on input "928665" at bounding box center [122, 14] width 127 height 12
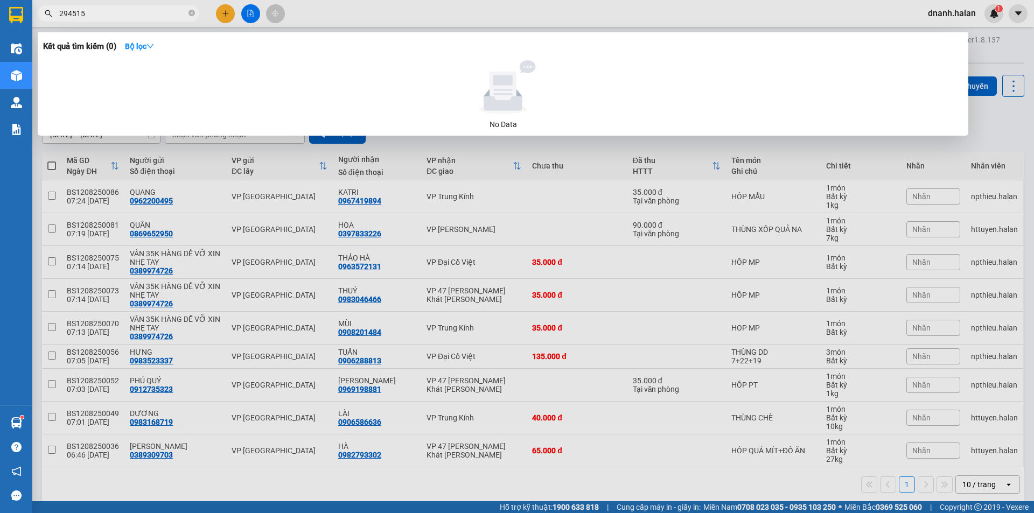
click at [114, 13] on input "294515" at bounding box center [122, 14] width 127 height 12
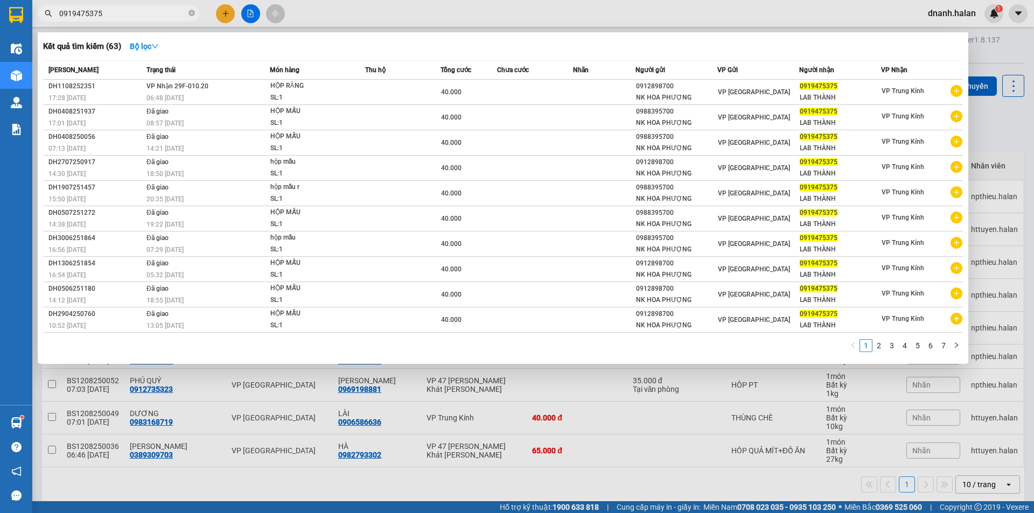
type input "0919475375"
click at [151, 16] on input "0919475375" at bounding box center [122, 14] width 127 height 12
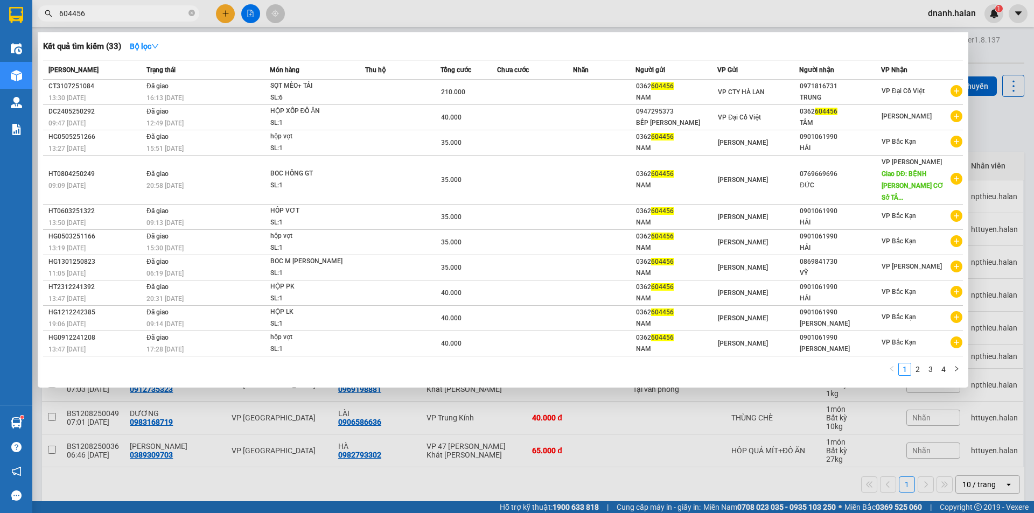
type input "604456"
click at [156, 16] on input "604456" at bounding box center [122, 14] width 127 height 12
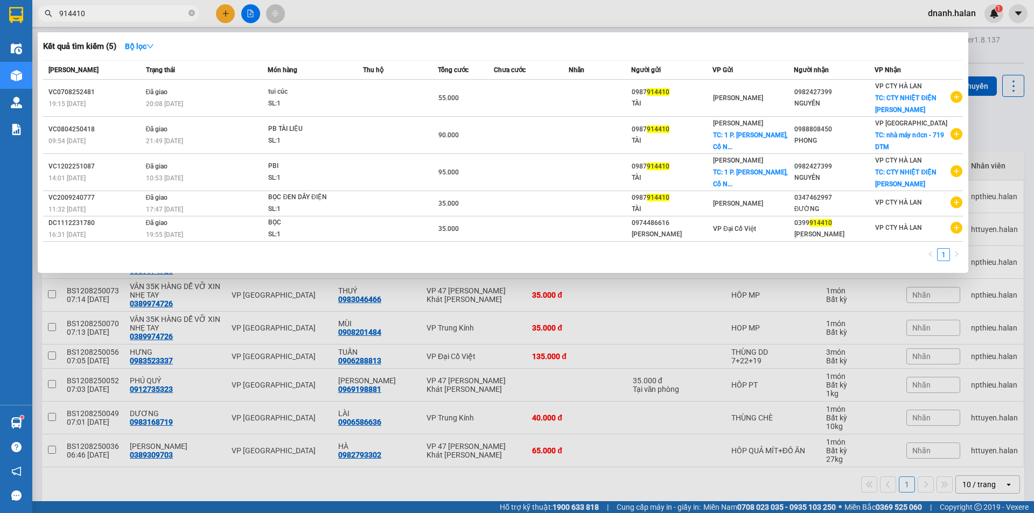
type input "914410"
click at [366, 19] on div at bounding box center [517, 256] width 1034 height 513
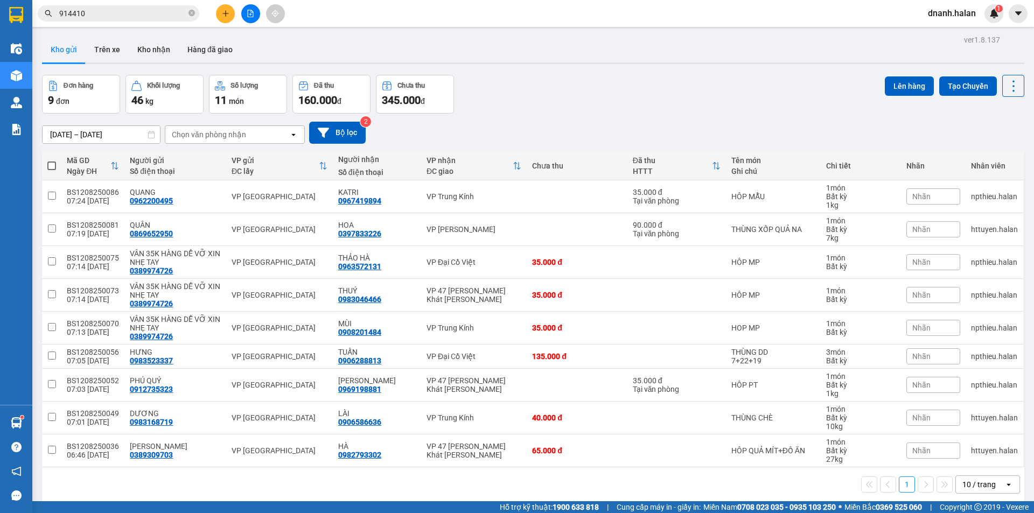
click at [592, 82] on div "Đơn hàng 9 đơn Khối lượng 46 kg Số lượng 11 món Đã thu 160.000 đ Chưa thu 345.0…" at bounding box center [533, 94] width 982 height 39
click at [118, 18] on input "914410" at bounding box center [122, 14] width 127 height 12
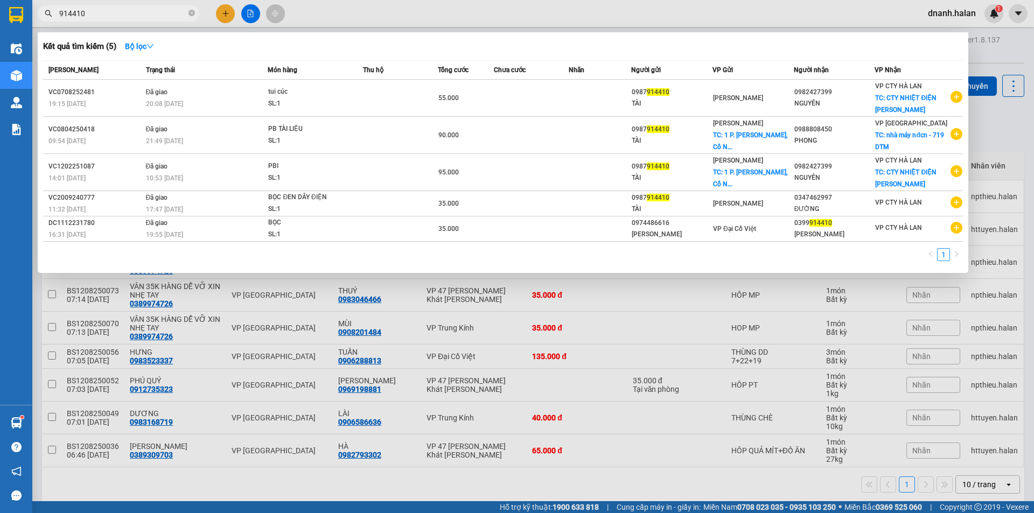
click at [118, 18] on input "914410" at bounding box center [122, 14] width 127 height 12
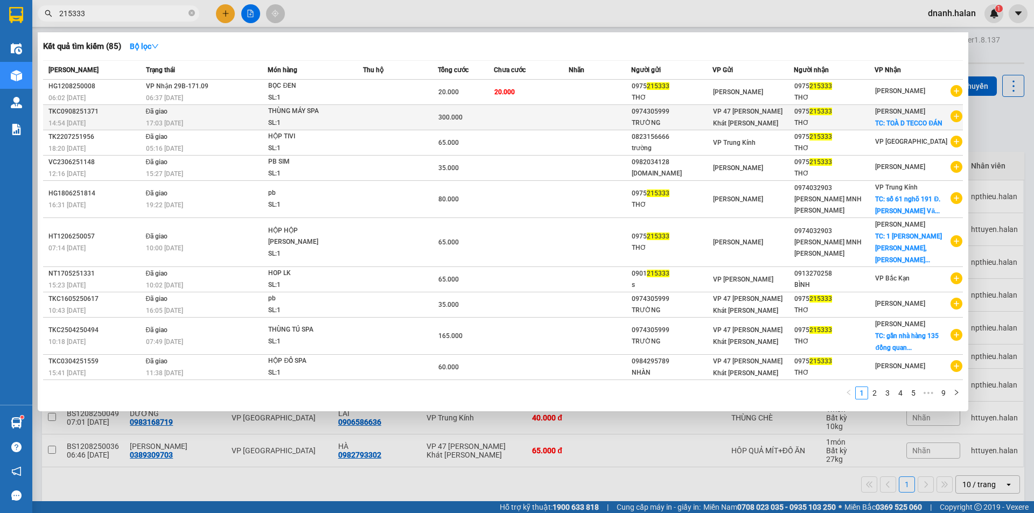
type input "215333"
click at [862, 127] on div "THƠ" at bounding box center [834, 122] width 80 height 11
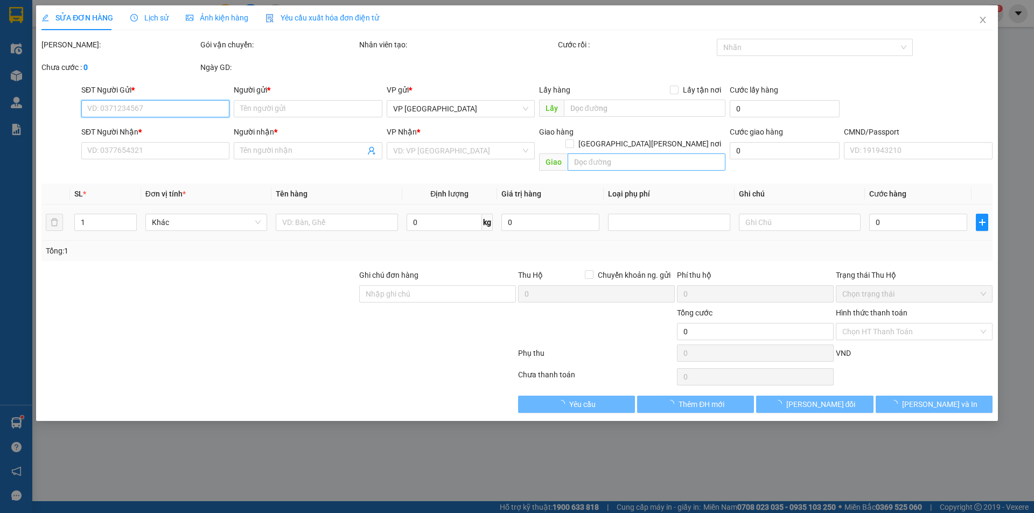
type input "0974305999"
type input "TRƯỜNG"
type input "0975215333"
type input "THƠ"
checkbox input "true"
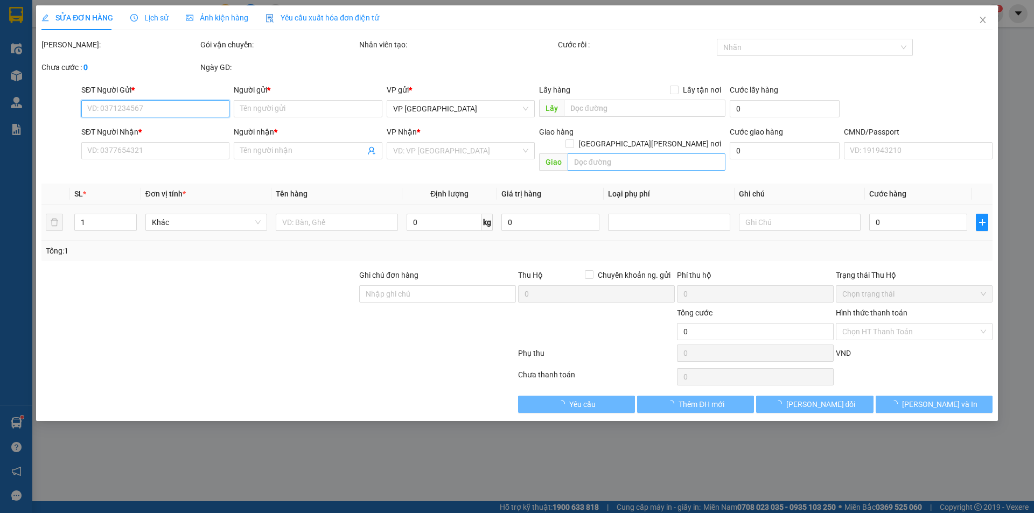
type input "TOÀ D TECCO ĐÁN"
type input "50.000"
type input "xe hàng 008 - giang"
type input "300.000"
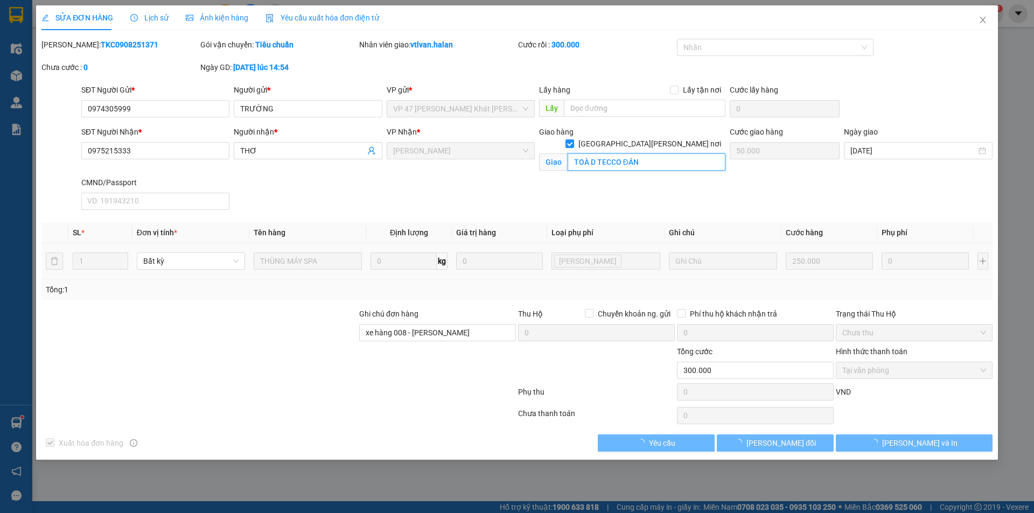
click at [626, 153] on input "TOÀ D TECCO ĐÁN" at bounding box center [647, 161] width 158 height 17
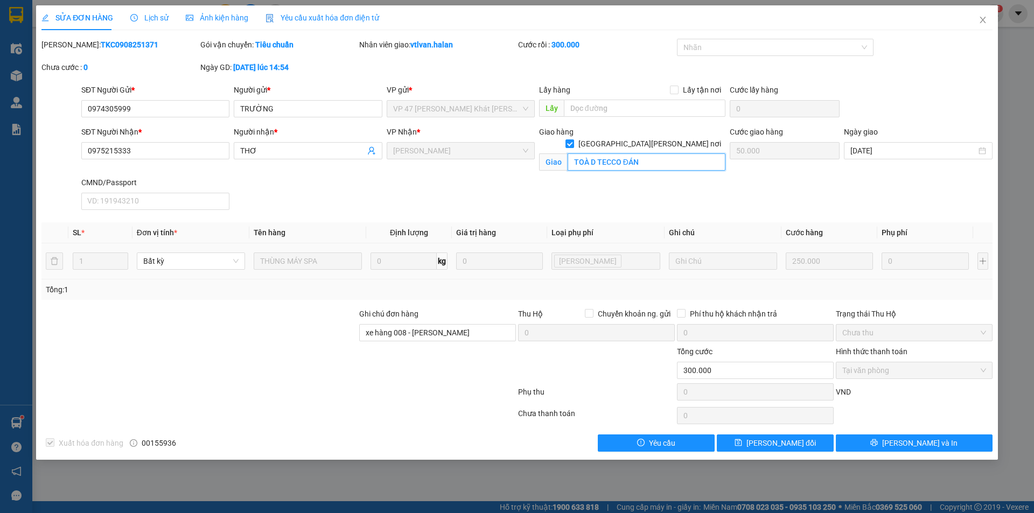
click at [626, 153] on input "TOÀ D TECCO ĐÁN" at bounding box center [647, 161] width 158 height 17
click at [983, 12] on span "Close" at bounding box center [983, 20] width 30 height 30
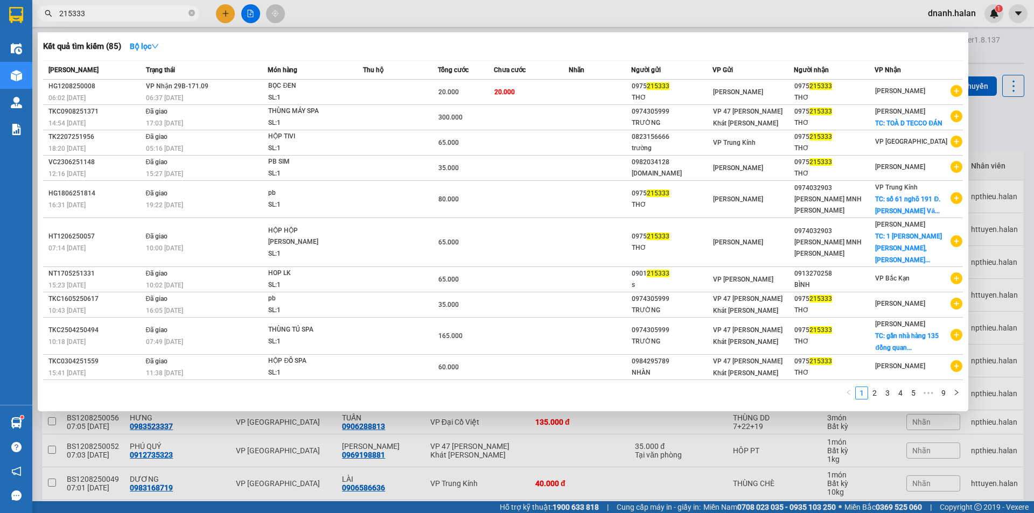
click at [141, 15] on input "215333" at bounding box center [122, 14] width 127 height 12
click at [851, 95] on div "THƠ" at bounding box center [834, 97] width 80 height 11
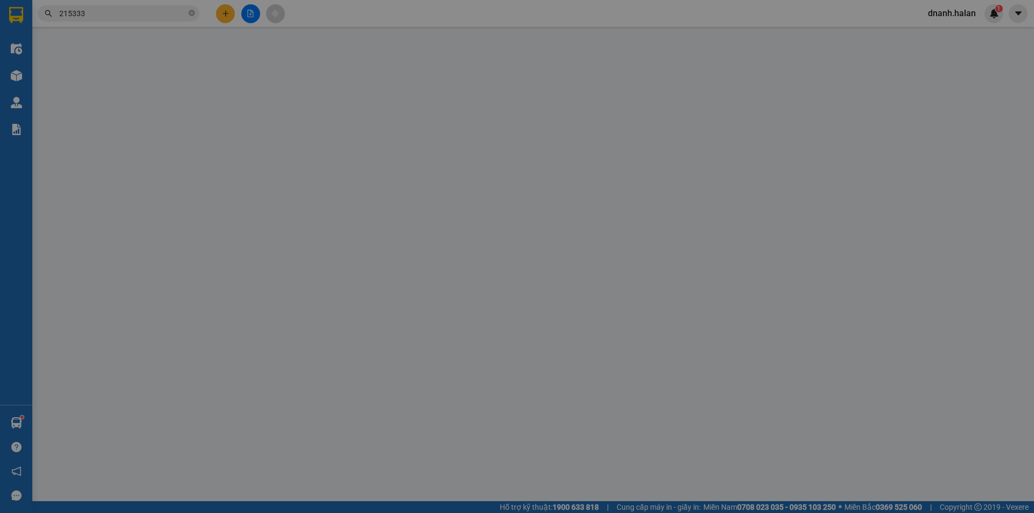
click at [573, 139] on input "Giao tận nơi" at bounding box center [569, 143] width 8 height 8
checkbox input "true"
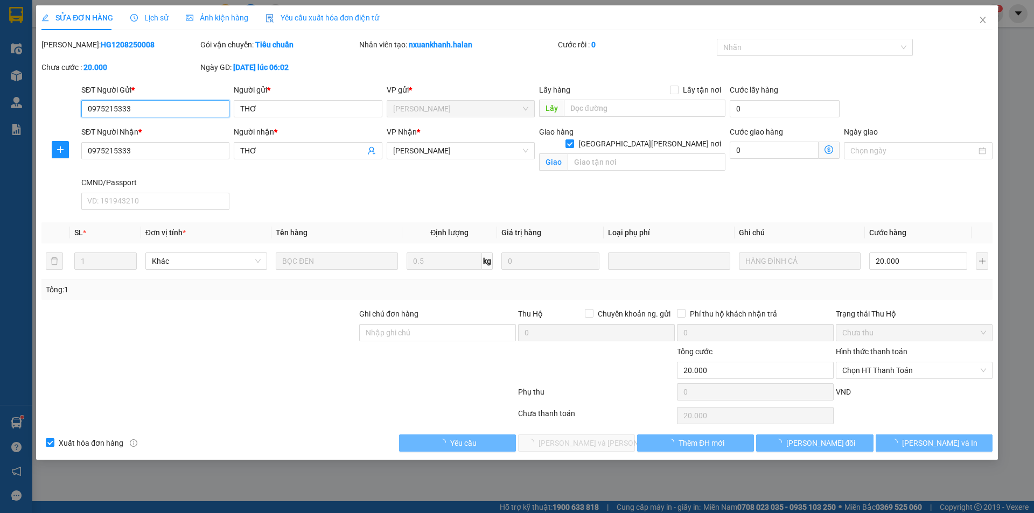
type input "0975215333"
type input "THƠ"
type input "0975215333"
type input "THƠ"
type input "20.000"
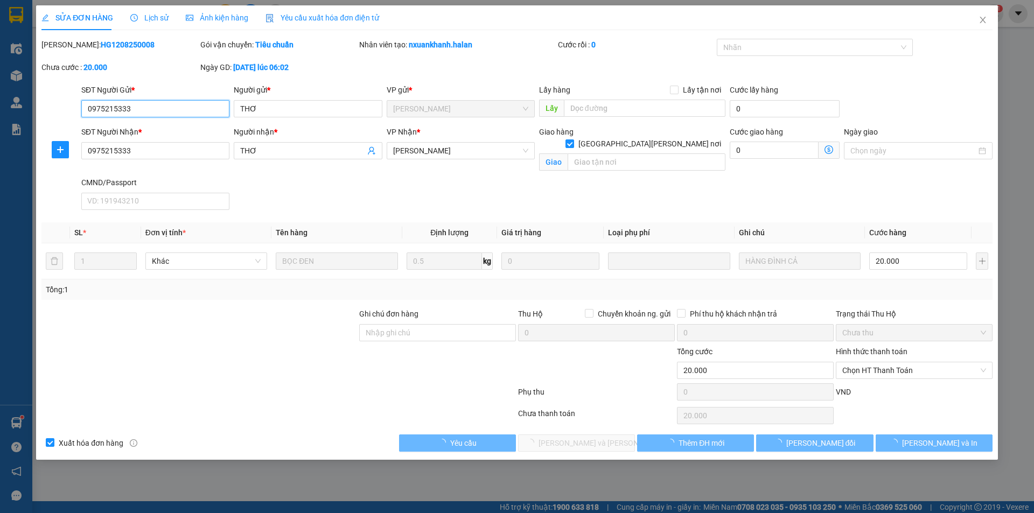
type input "20.000"
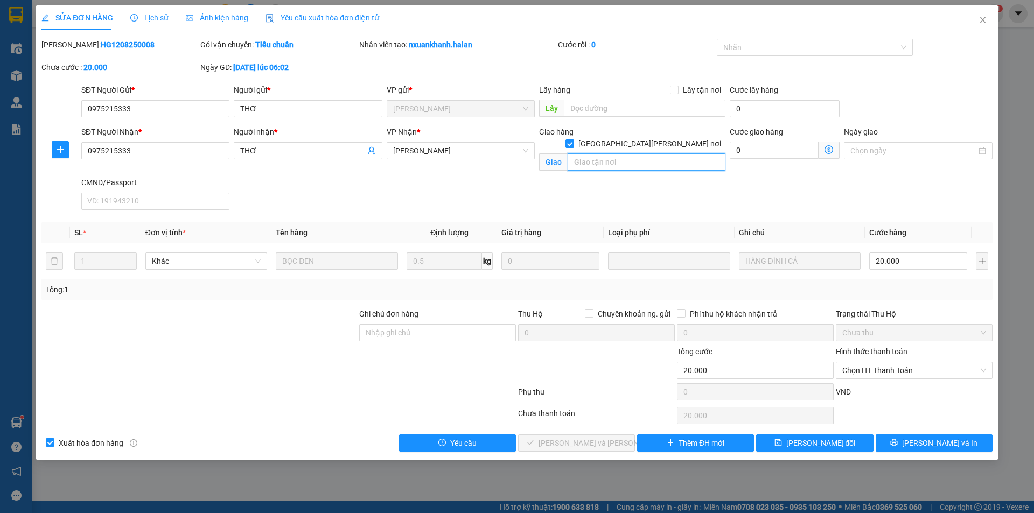
click at [620, 153] on input "text" at bounding box center [647, 161] width 158 height 17
paste input "TOÀ D TECCO ĐÁN"
type input "TOÀ D TECCO ĐÁN"
click at [772, 149] on input "0" at bounding box center [774, 150] width 89 height 17
type input "20.003"
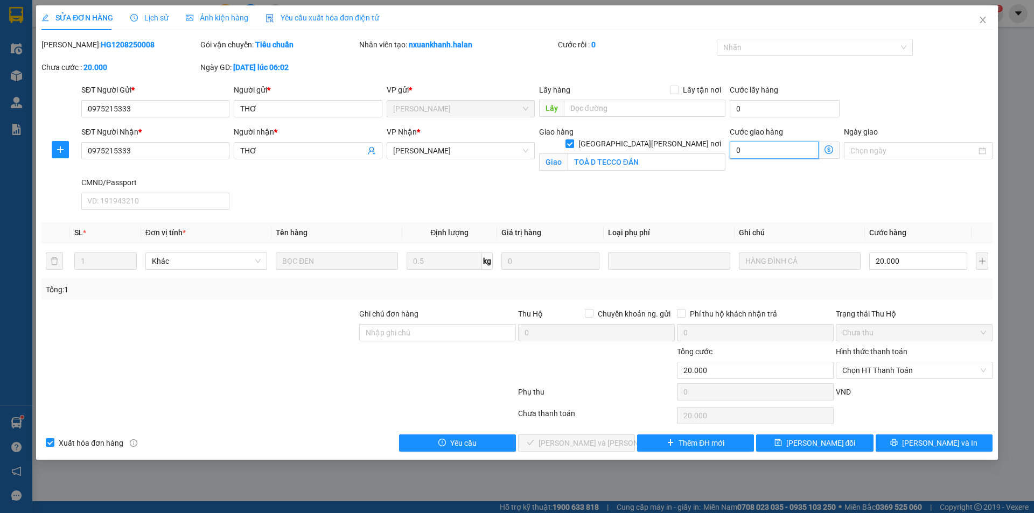
type input "20.003"
type input "30"
type input "20.030"
type input "30"
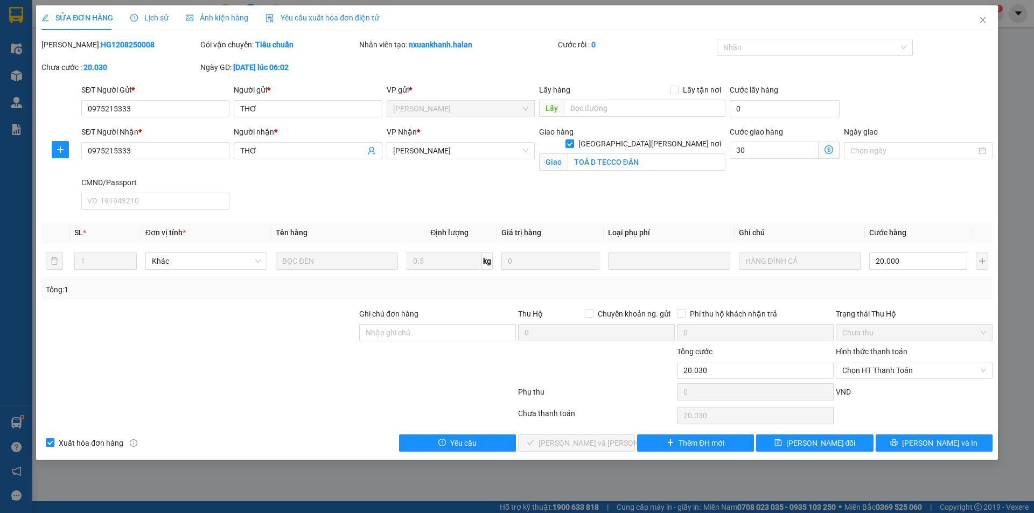
type input "50.000"
type input "30.000"
click at [710, 183] on div "SĐT Người Nhận * 0975215333 Người nhận * THƠ VP Nhận * VP Hoàng Văn Thụ Giao hà…" at bounding box center [536, 170] width 915 height 88
click at [814, 438] on span "Lưu thay đổi" at bounding box center [820, 443] width 69 height 12
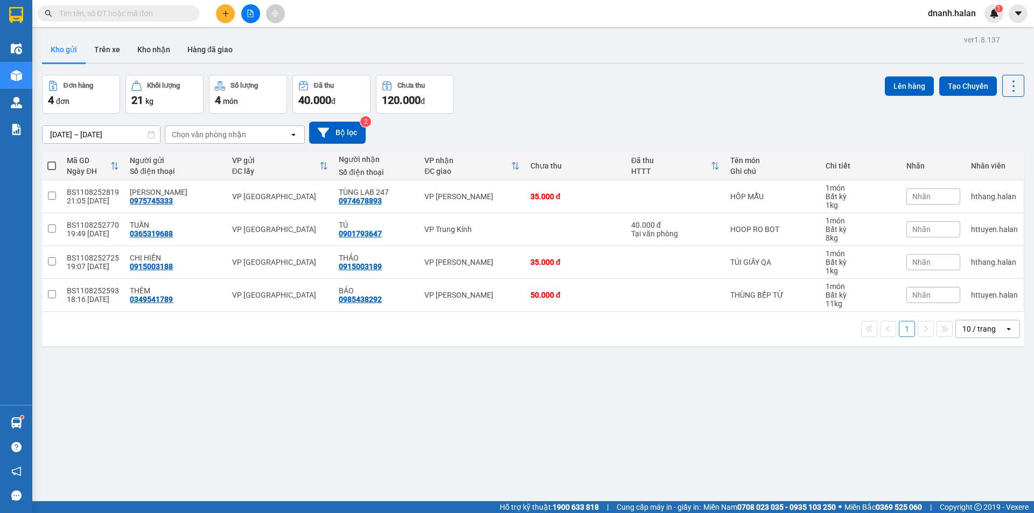
click at [90, 14] on input "text" at bounding box center [122, 14] width 127 height 12
